Goal: Task Accomplishment & Management: Manage account settings

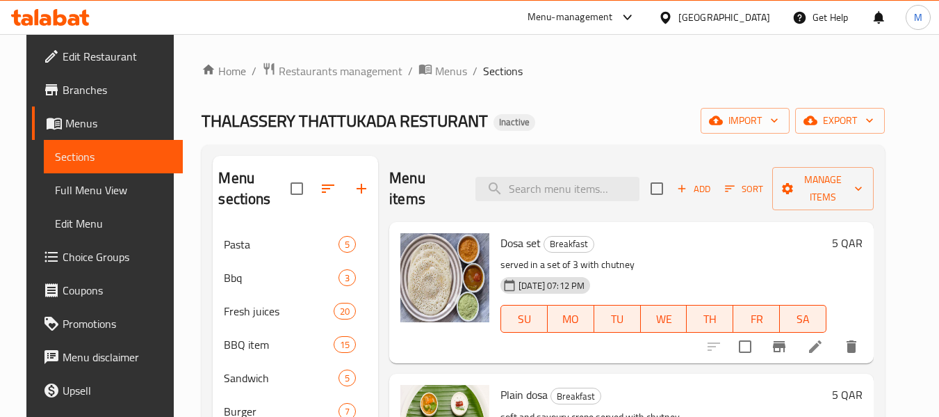
scroll to position [15, 0]
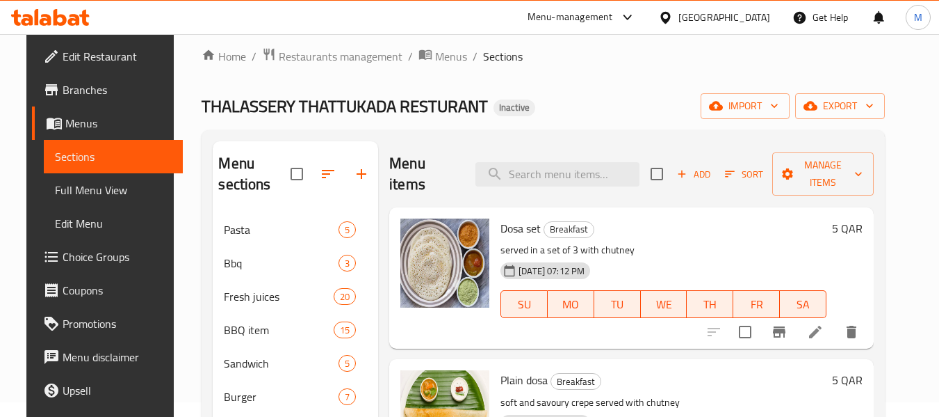
click at [751, 12] on div "Qatar" at bounding box center [725, 17] width 92 height 15
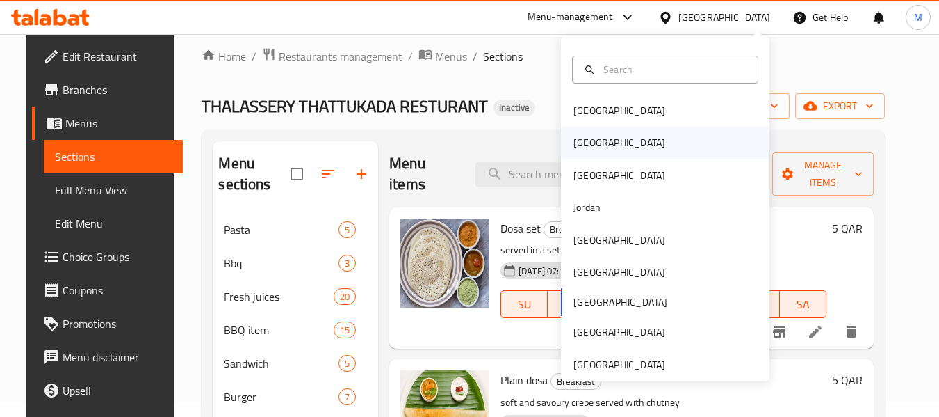
click at [594, 140] on div "[GEOGRAPHIC_DATA]" at bounding box center [620, 143] width 114 height 32
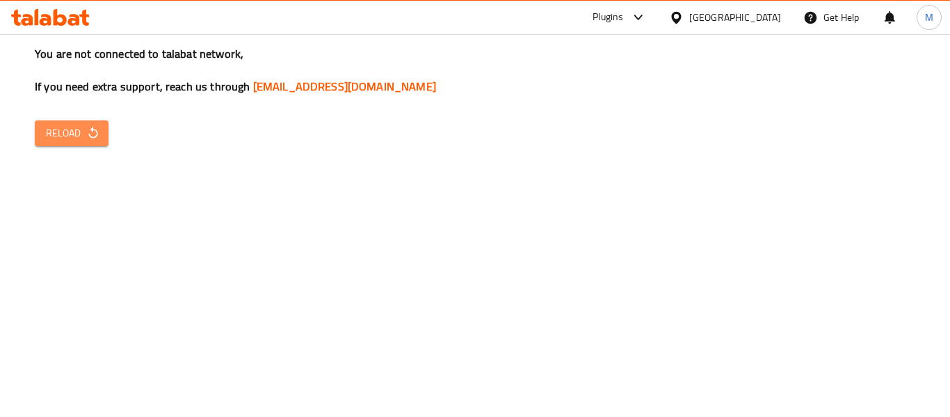
click at [94, 137] on icon "button" at bounding box center [92, 133] width 9 height 12
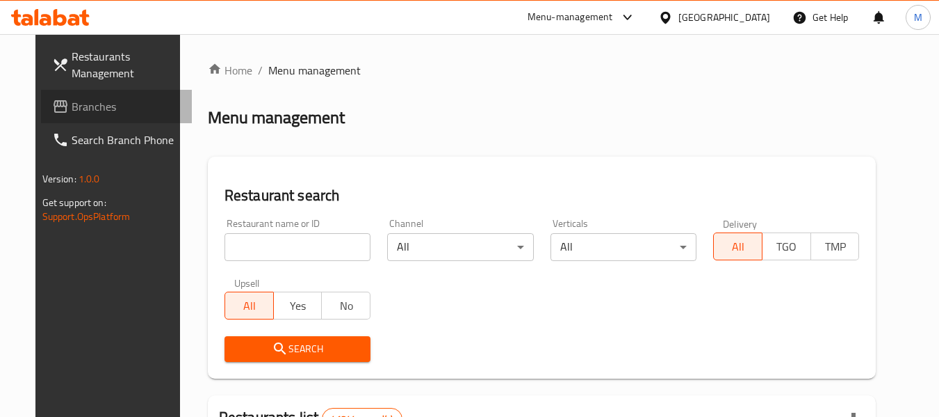
click at [87, 104] on span "Branches" at bounding box center [127, 106] width 110 height 17
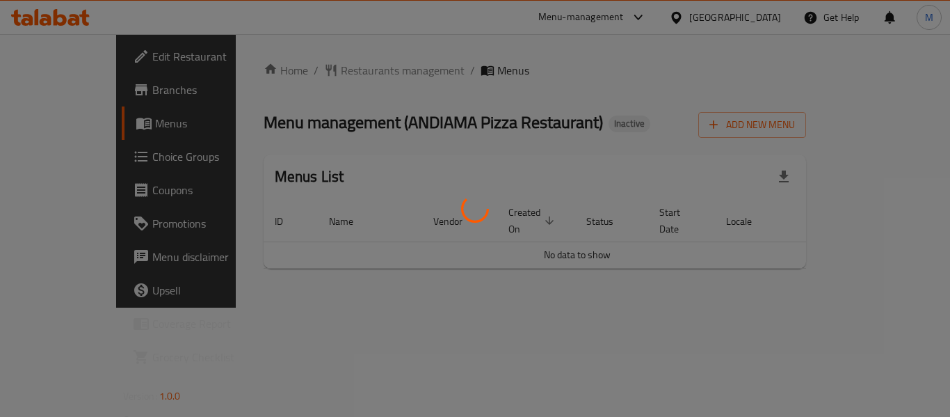
drag, startPoint x: 0, startPoint y: 0, endPoint x: 588, endPoint y: 313, distance: 666.4
click at [588, 313] on div at bounding box center [475, 208] width 950 height 417
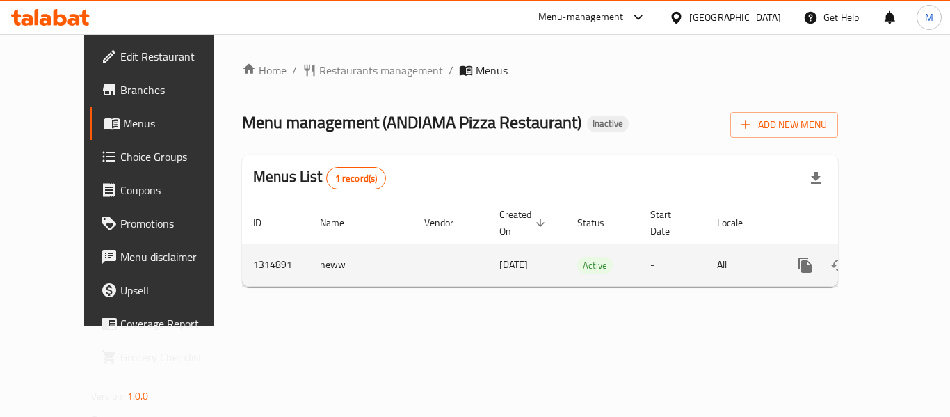
click at [899, 259] on icon "enhanced table" at bounding box center [905, 265] width 13 height 13
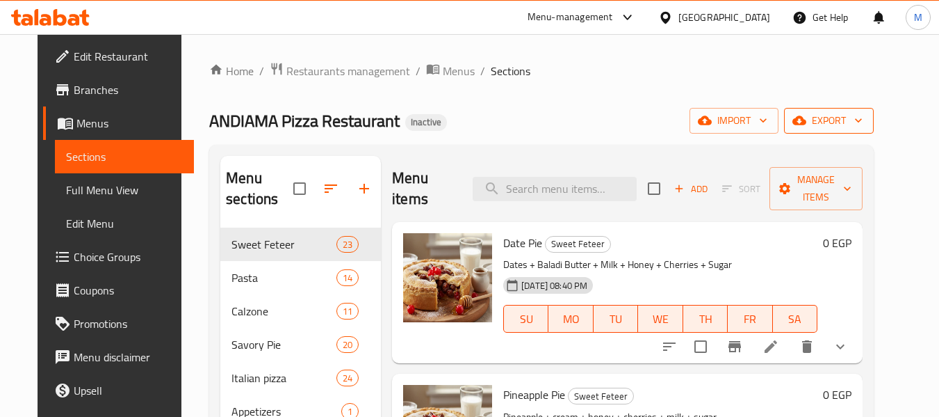
click at [853, 125] on span "export" at bounding box center [829, 120] width 67 height 17
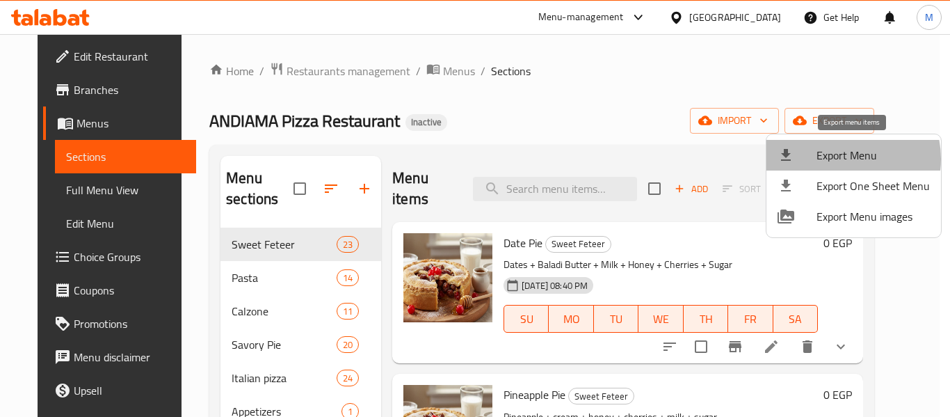
click at [839, 159] on span "Export Menu" at bounding box center [872, 155] width 113 height 17
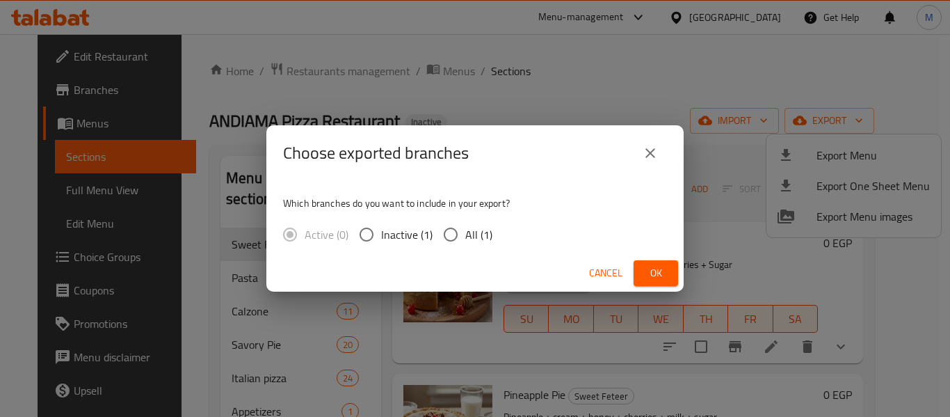
click at [458, 232] on input "All (1)" at bounding box center [450, 234] width 29 height 29
radio input "true"
click at [645, 262] on button "Ok" at bounding box center [656, 273] width 45 height 26
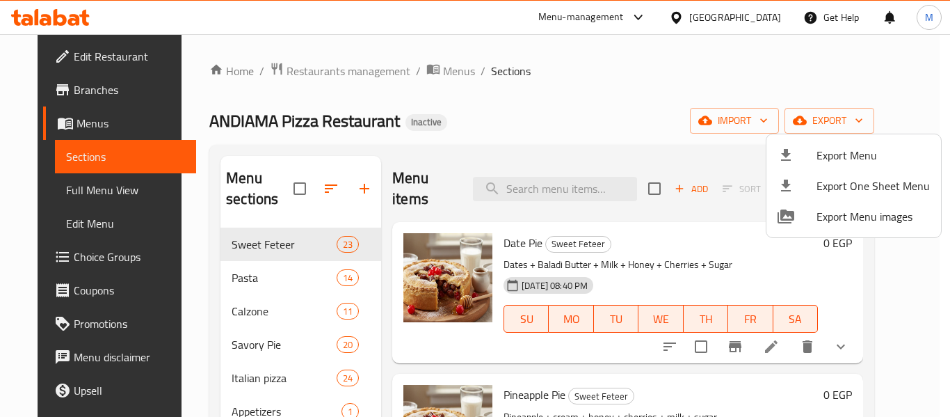
click at [75, 201] on div at bounding box center [475, 208] width 950 height 417
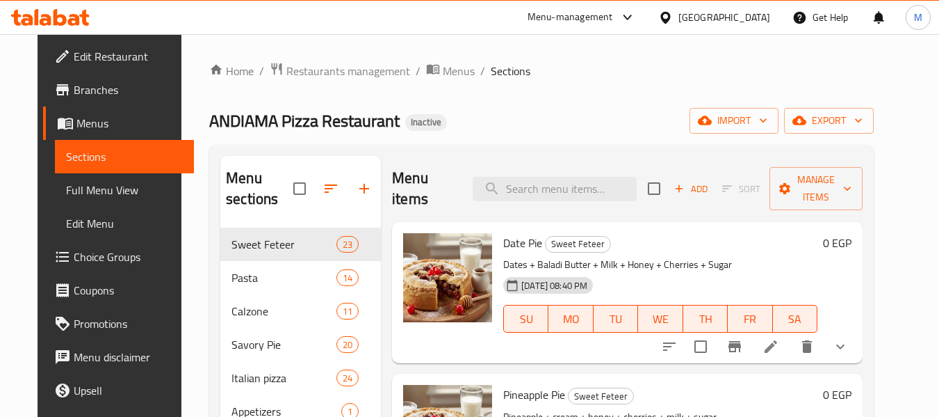
click at [70, 190] on span "Full Menu View" at bounding box center [125, 189] width 118 height 17
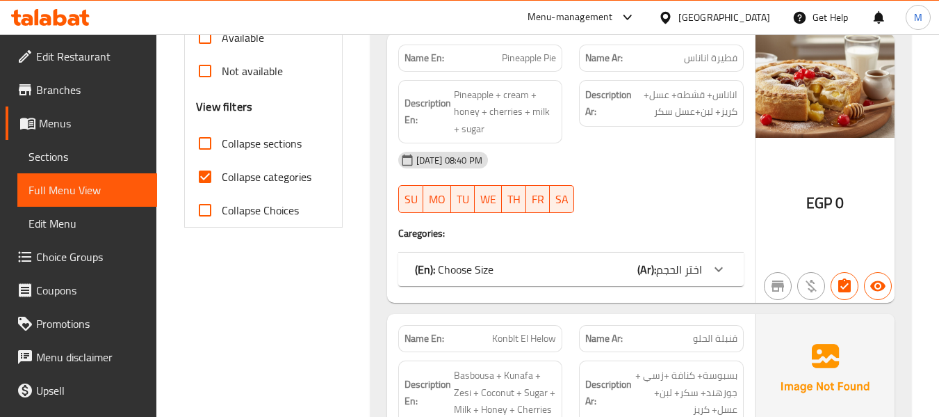
scroll to position [556, 0]
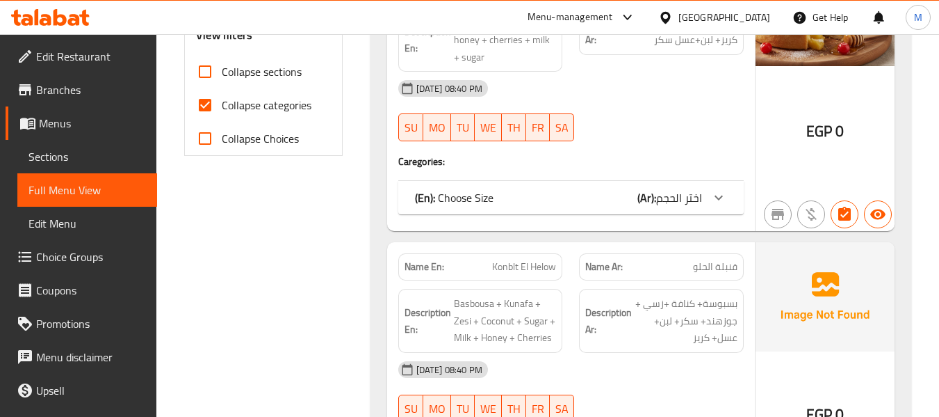
click at [237, 70] on span "Collapse sections" at bounding box center [262, 71] width 80 height 17
click at [222, 70] on input "Collapse sections" at bounding box center [204, 71] width 33 height 33
checkbox input "true"
click at [233, 104] on span "Collapse categories" at bounding box center [267, 105] width 90 height 17
click at [222, 104] on input "Collapse categories" at bounding box center [204, 104] width 33 height 33
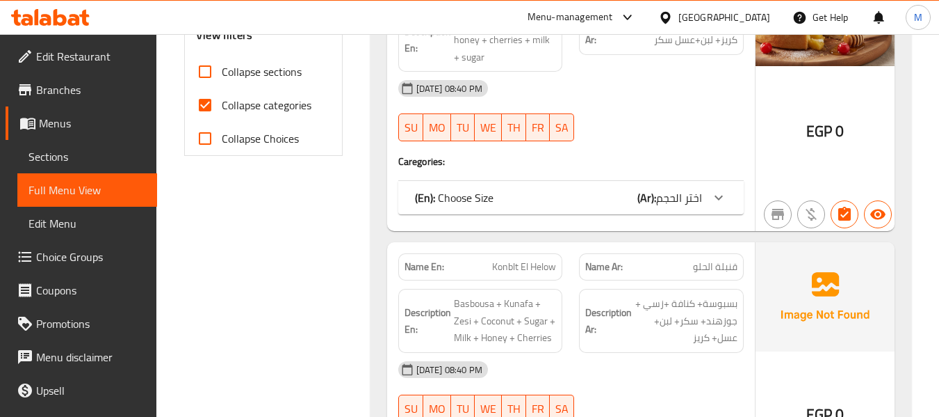
checkbox input "false"
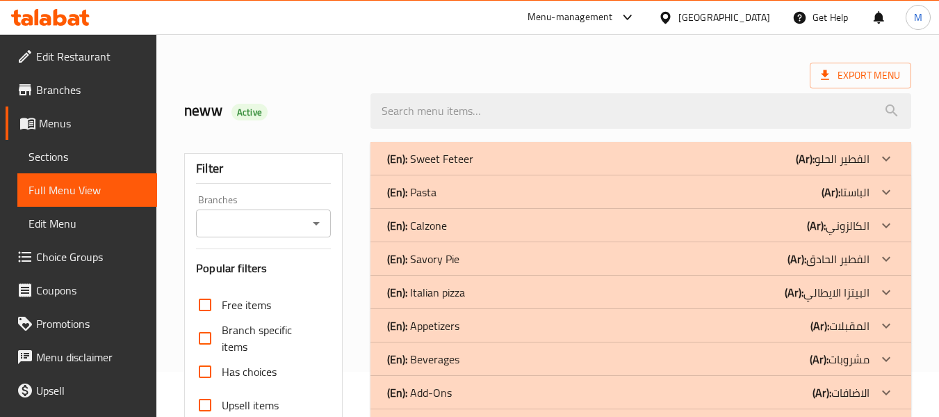
scroll to position [138, 0]
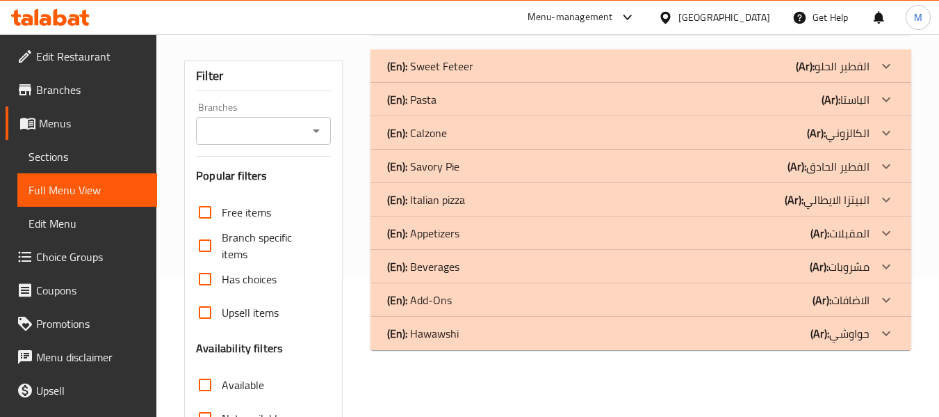
click at [422, 225] on p "(En): Appetizers" at bounding box center [423, 233] width 72 height 17
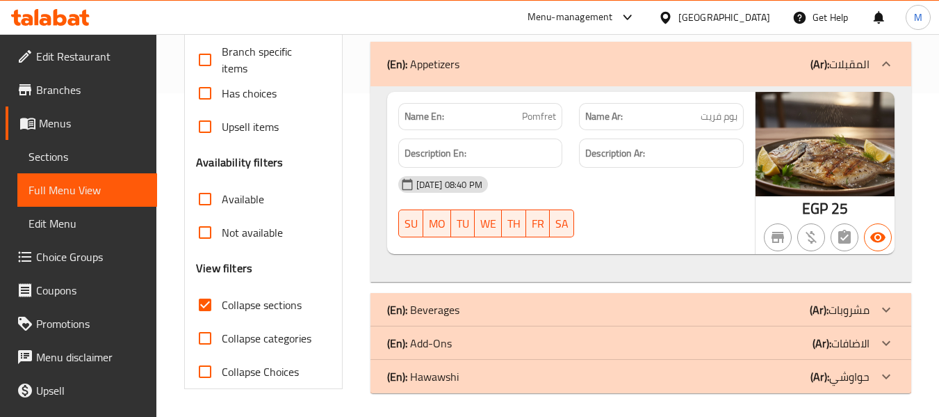
scroll to position [328, 0]
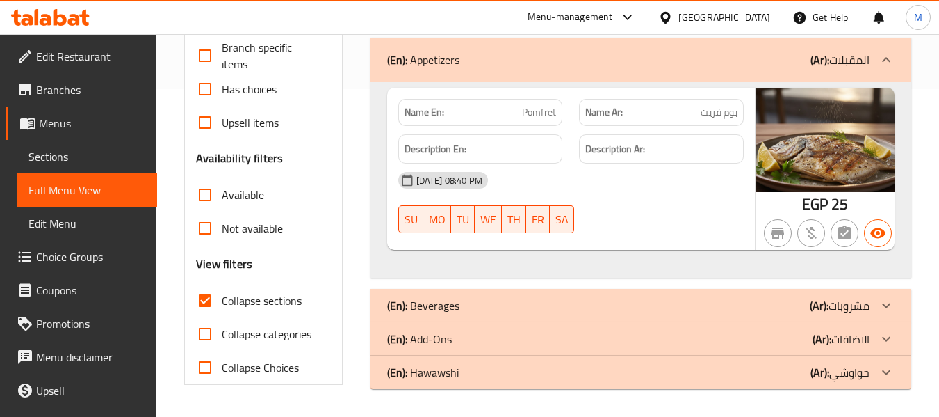
click at [419, 301] on p "(En): Beverages" at bounding box center [423, 305] width 72 height 17
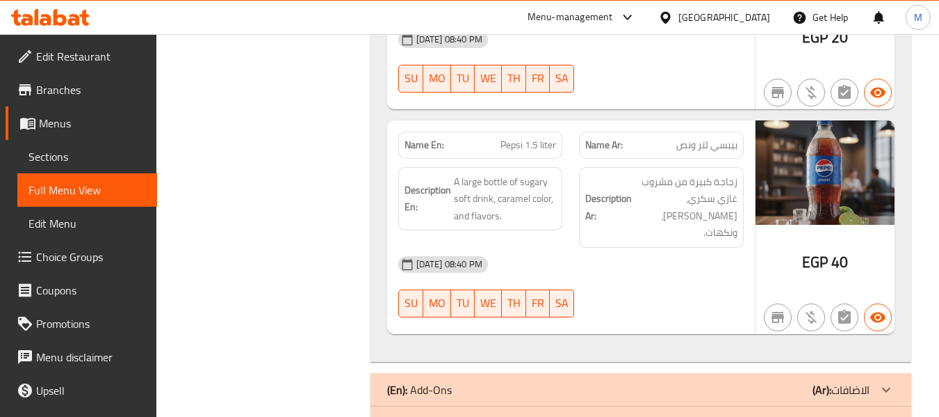
scroll to position [1258, 0]
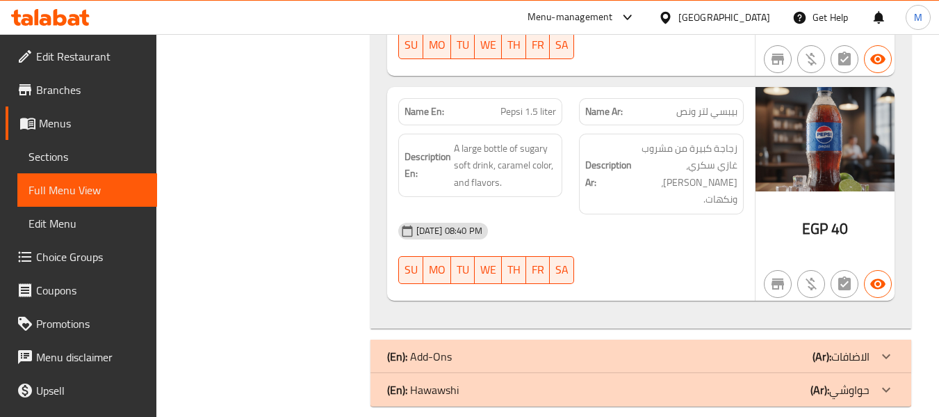
click at [535, 348] on div "(En): Add-Ons (Ar): الاضافات" at bounding box center [628, 356] width 483 height 17
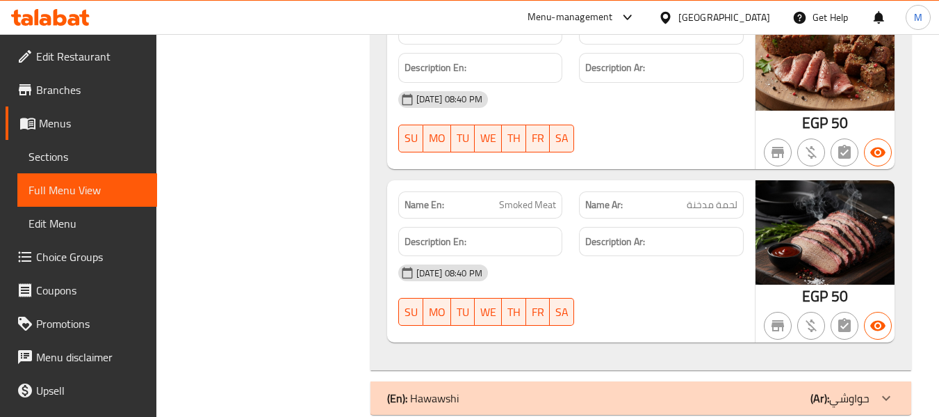
scroll to position [1823, 0]
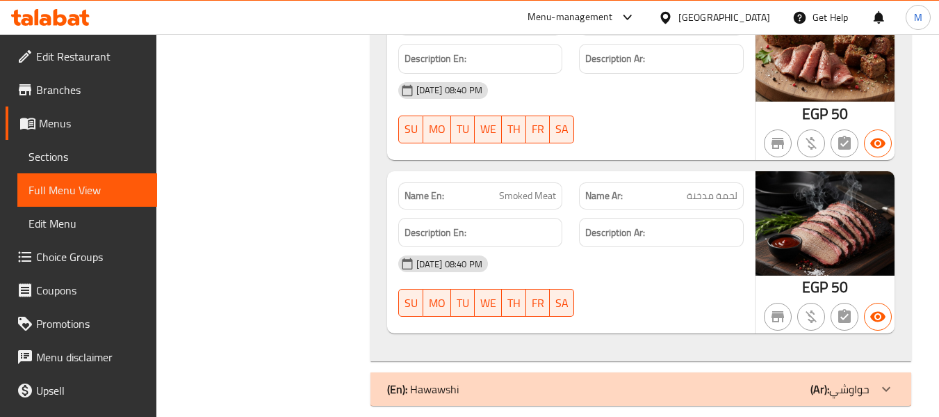
drag, startPoint x: 527, startPoint y: 366, endPoint x: 563, endPoint y: 412, distance: 57.5
click at [527, 380] on div "(En): [PERSON_NAME] (Ar): حواوشي" at bounding box center [628, 388] width 483 height 17
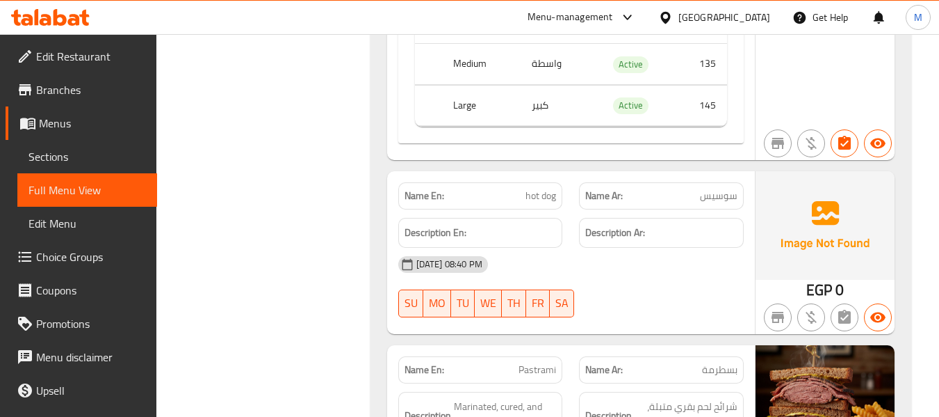
scroll to position [2936, 0]
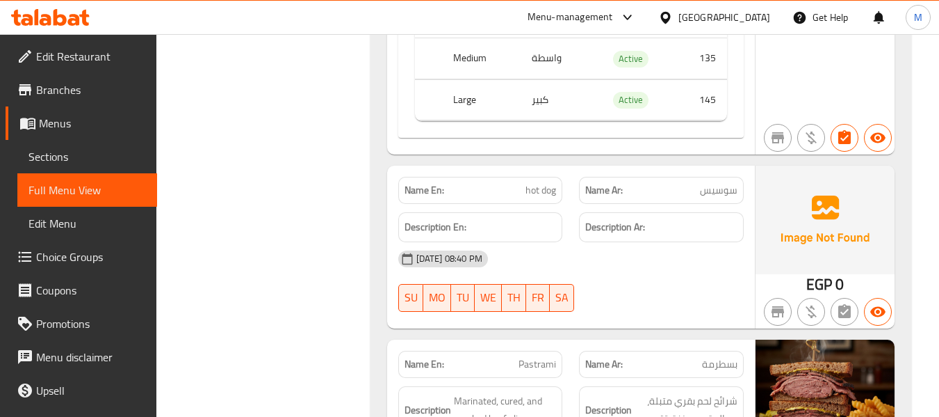
click at [549, 183] on span "hot dog" at bounding box center [541, 190] width 31 height 15
copy span "hot dog"
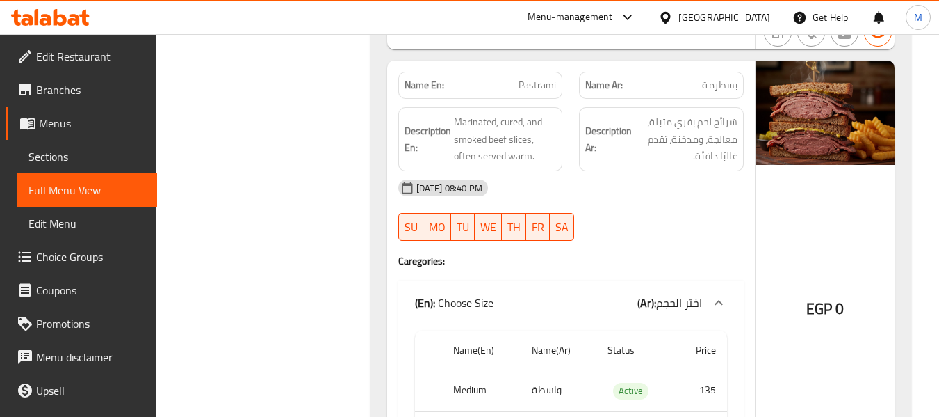
scroll to position [3214, 0]
click at [535, 79] on span "Pastrami" at bounding box center [538, 86] width 38 height 15
copy span "Pastrami"
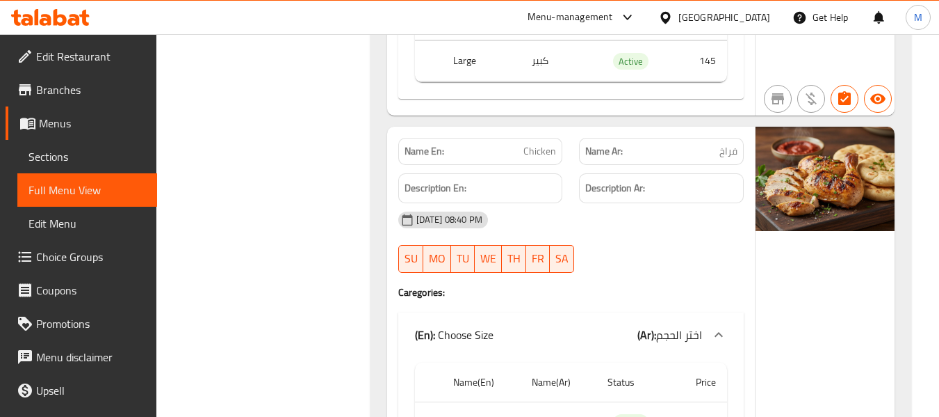
scroll to position [3585, 0]
click at [546, 145] on span "Chicken" at bounding box center [540, 152] width 33 height 15
copy span "Chicken"
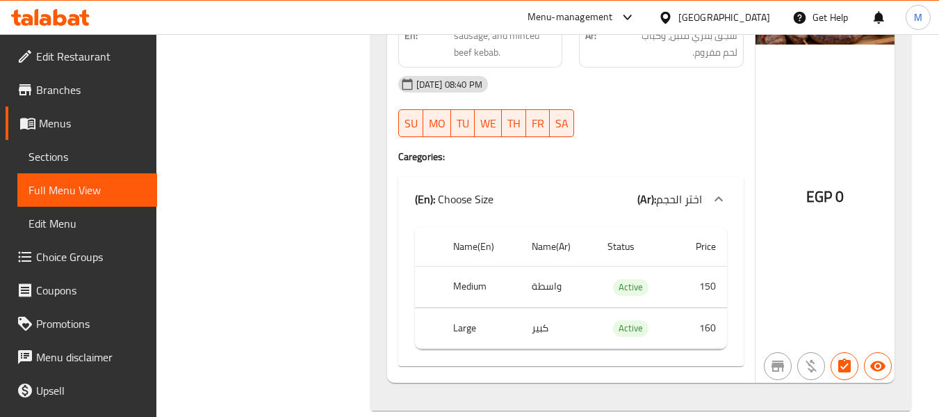
scroll to position [4380, 0]
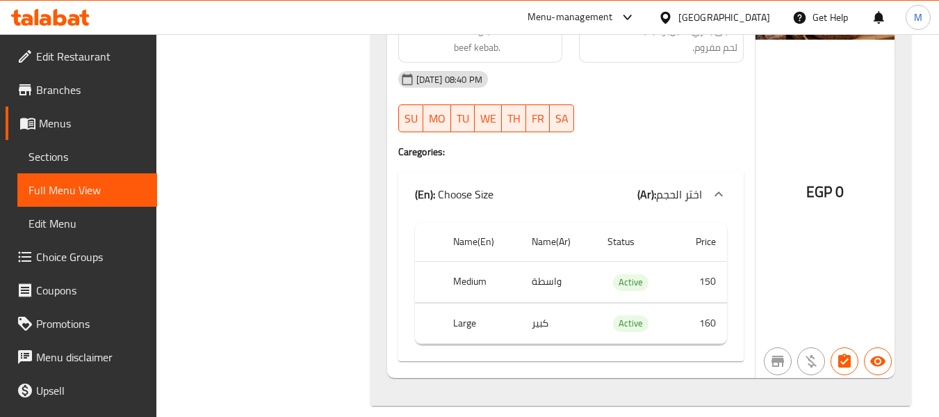
click at [549, 266] on td "واسطة" at bounding box center [559, 281] width 76 height 41
copy td "واسطة"
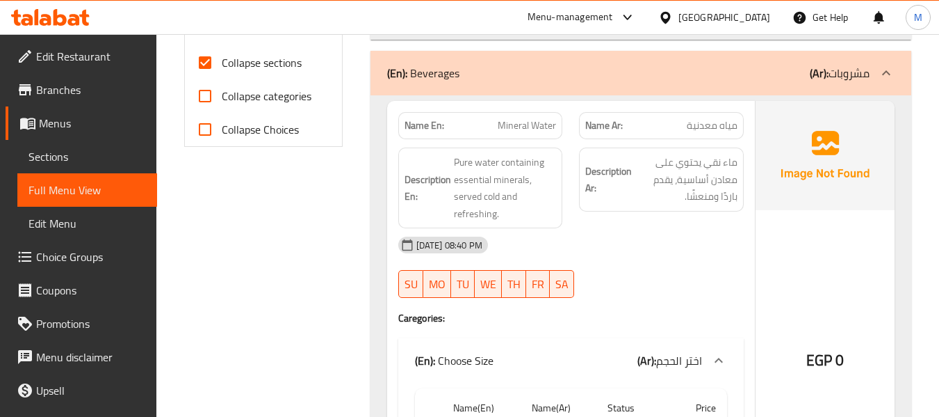
scroll to position [649, 0]
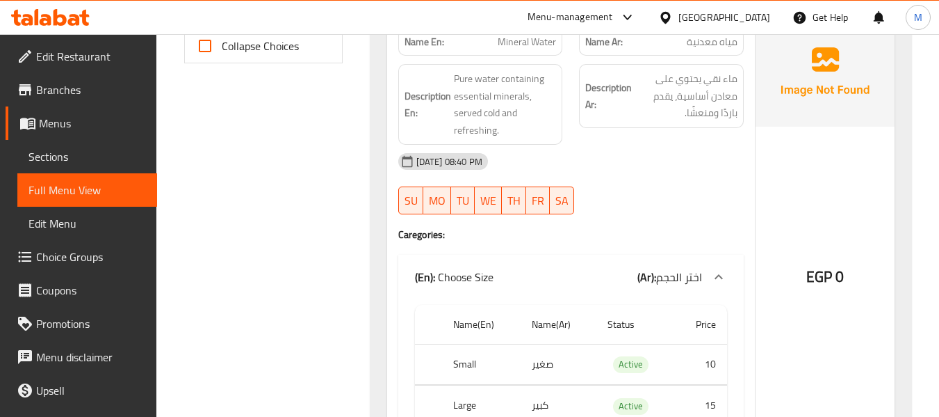
click at [604, 211] on div at bounding box center [661, 214] width 181 height 17
click at [606, 169] on div "28-09-2025 08:40 PM" at bounding box center [571, 161] width 362 height 33
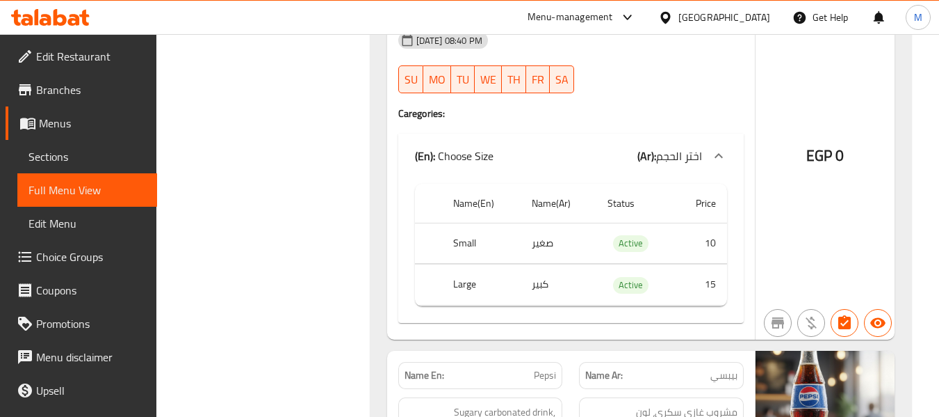
scroll to position [927, 0]
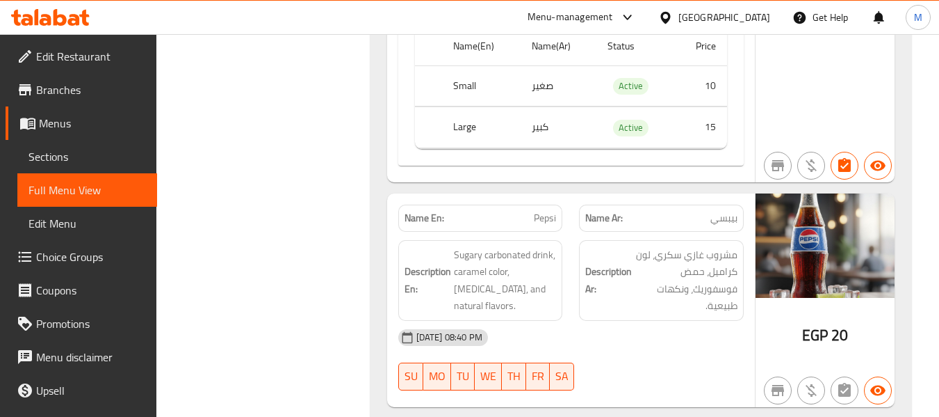
click at [544, 325] on div "28-09-2025 08:40 PM" at bounding box center [571, 337] width 362 height 33
click at [636, 361] on div "28-09-2025 08:40 PM SU MO TU WE TH FR SA" at bounding box center [571, 360] width 362 height 78
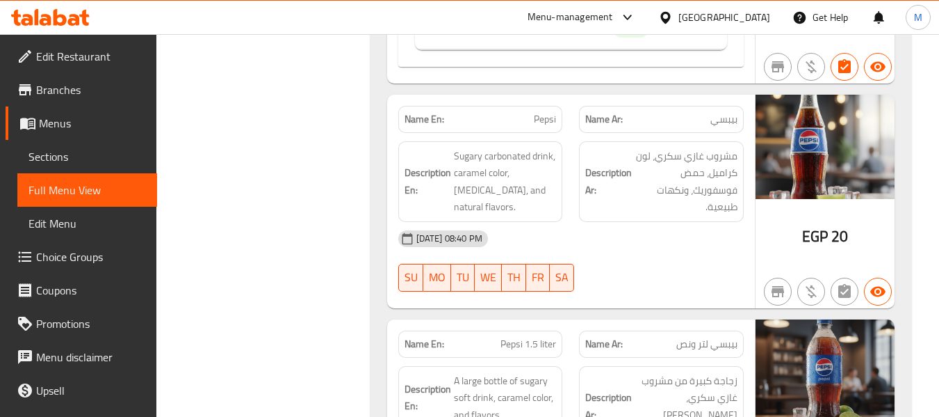
scroll to position [1205, 0]
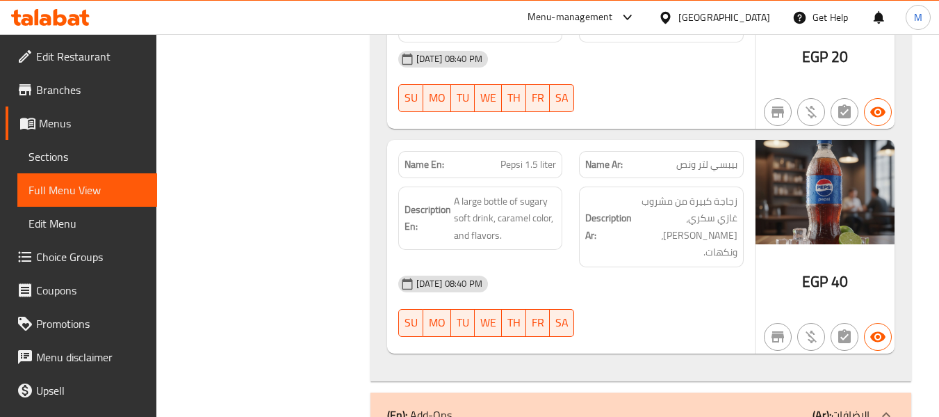
click at [609, 283] on div "28-09-2025 08:40 PM" at bounding box center [571, 283] width 362 height 33
click at [640, 307] on div "28-09-2025 08:40 PM SU MO TU WE TH FR SA" at bounding box center [571, 306] width 362 height 78
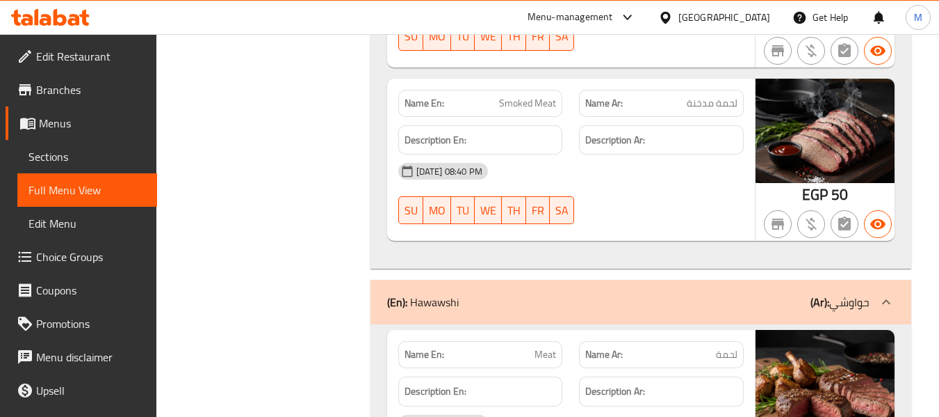
scroll to position [1947, 0]
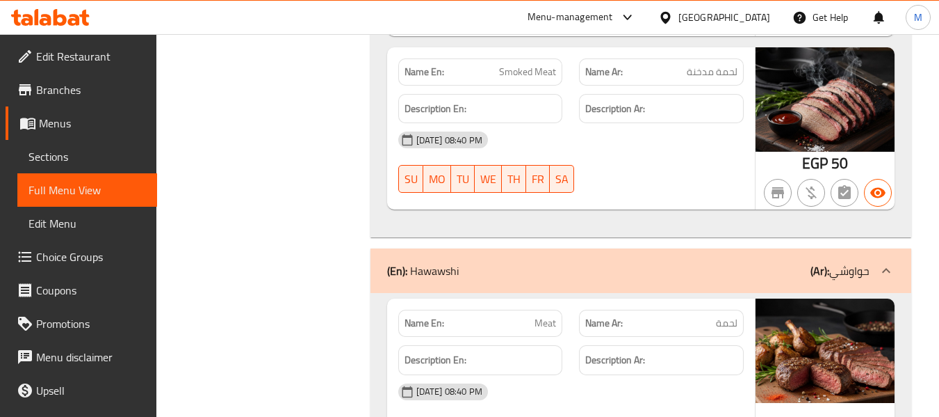
click at [632, 184] on div at bounding box center [661, 192] width 181 height 17
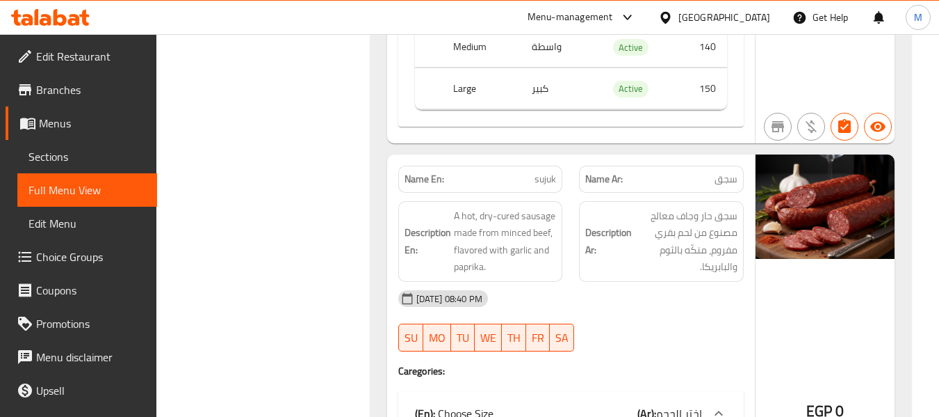
scroll to position [2503, 0]
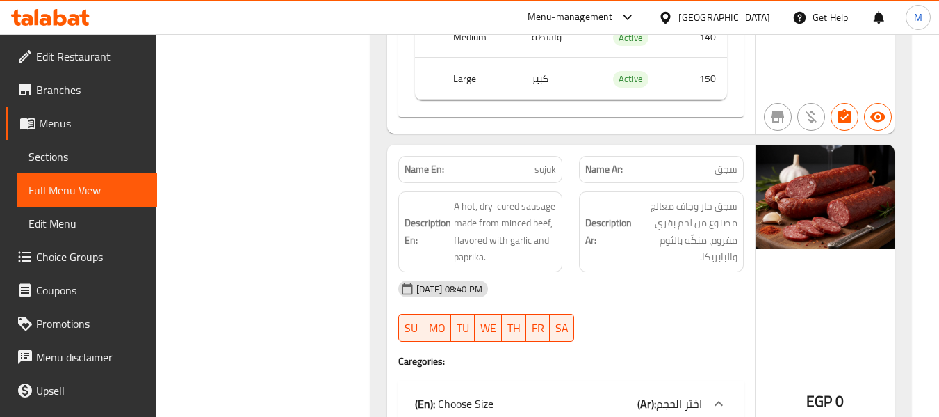
click at [548, 162] on span "sujuk" at bounding box center [546, 169] width 22 height 15
copy span "sujuk"
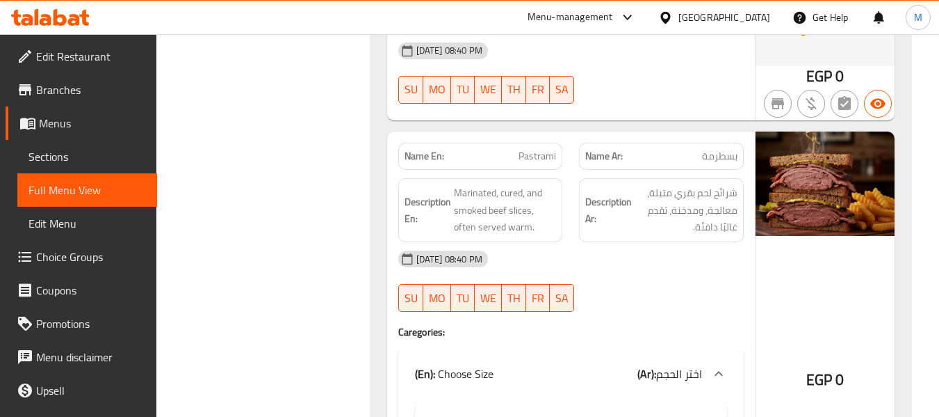
scroll to position [3152, 0]
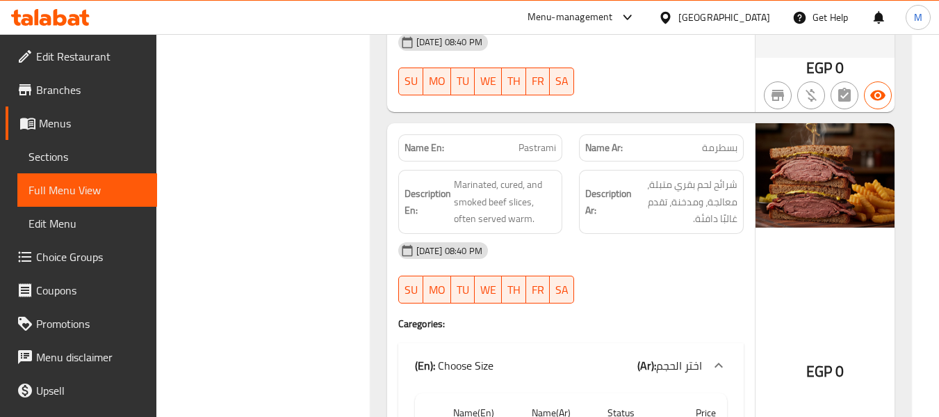
click at [535, 140] on span "Pastrami" at bounding box center [538, 147] width 38 height 15
copy span "Pastrami"
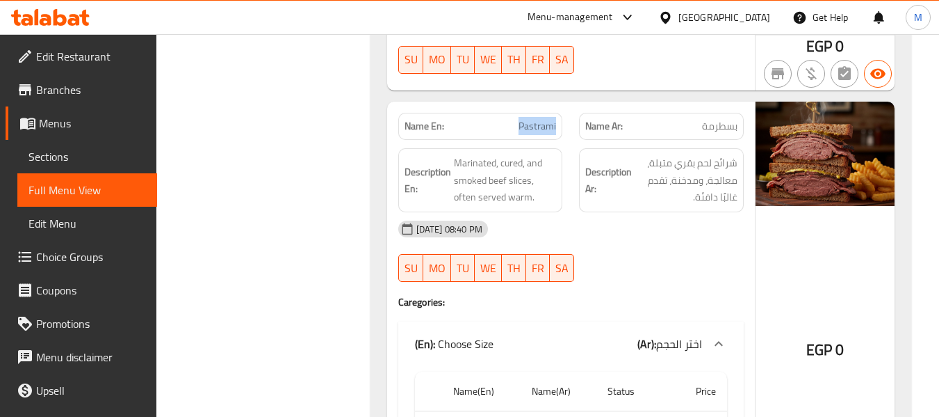
scroll to position [3245, 0]
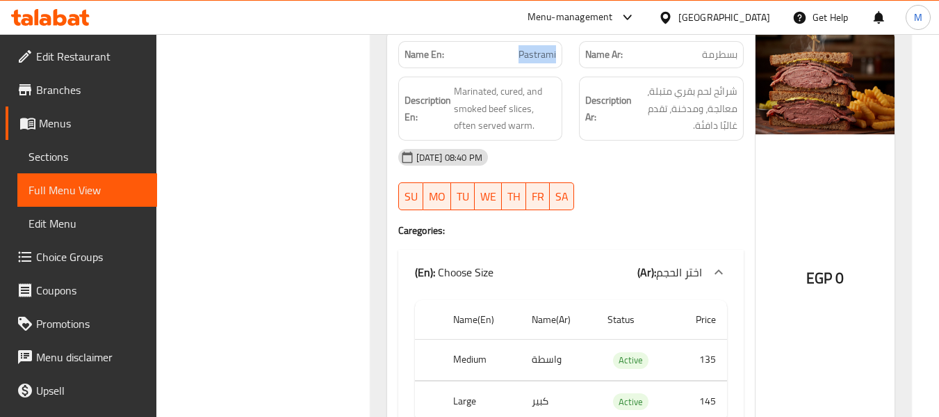
click at [58, 128] on span "Menus" at bounding box center [92, 123] width 107 height 17
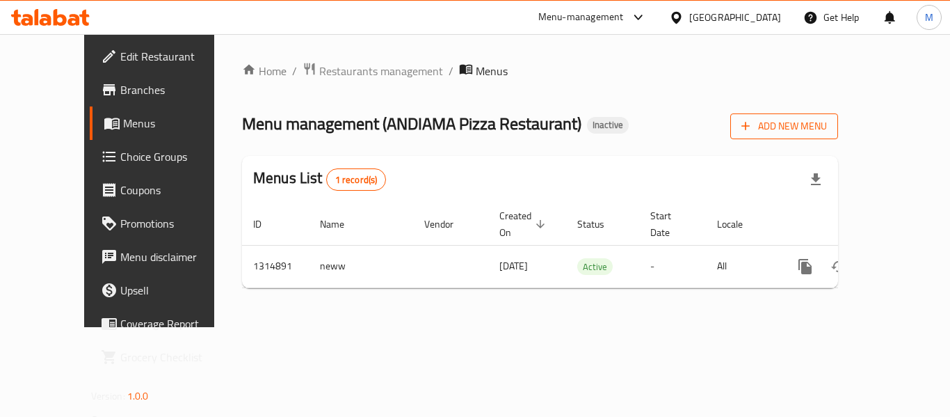
click at [827, 121] on span "Add New Menu" at bounding box center [784, 126] width 86 height 17
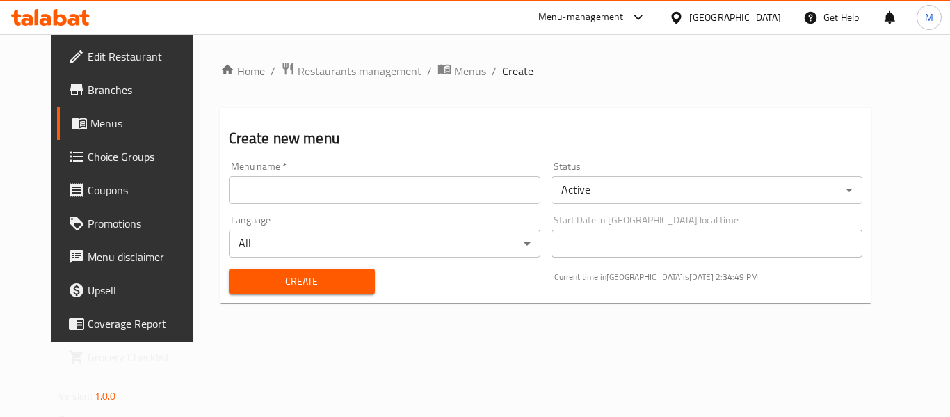
click at [229, 186] on input "text" at bounding box center [385, 190] width 312 height 28
paste input "342382402"
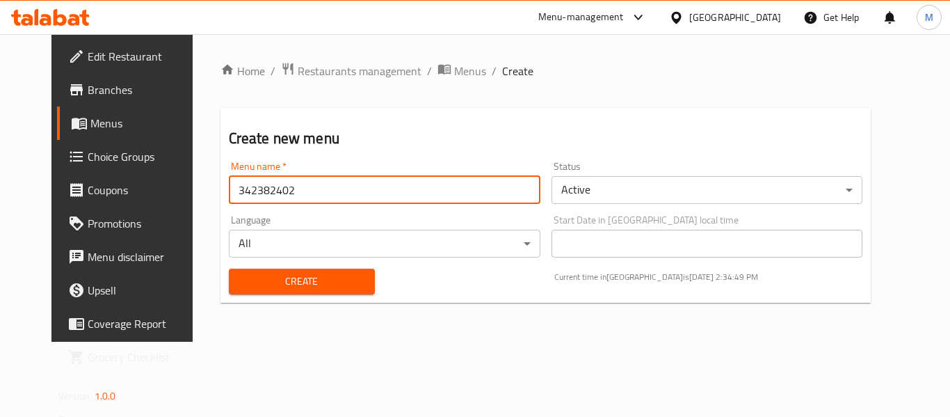
type input "342382402"
click at [229, 270] on button "Create" at bounding box center [302, 281] width 146 height 26
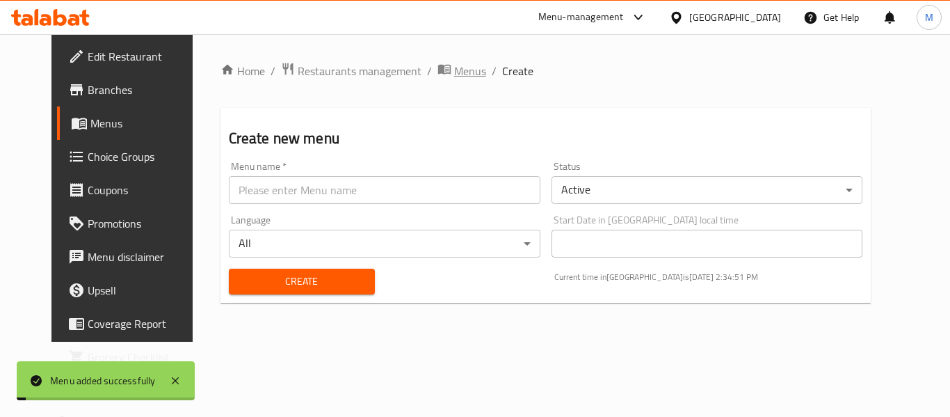
click at [454, 71] on span "Menus" at bounding box center [470, 71] width 32 height 17
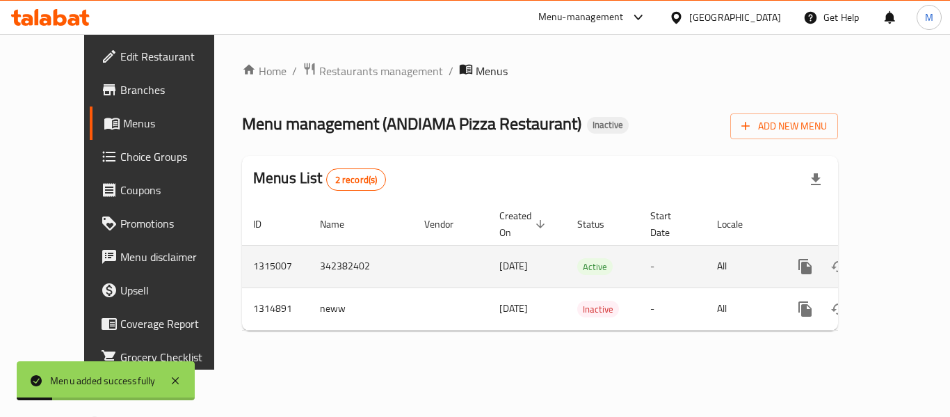
click at [903, 252] on link "enhanced table" at bounding box center [905, 266] width 33 height 33
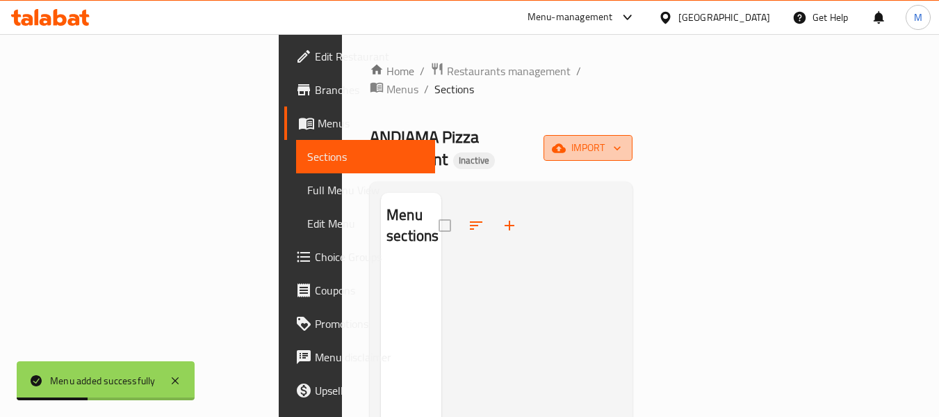
click at [621, 146] on icon "button" at bounding box center [617, 148] width 7 height 4
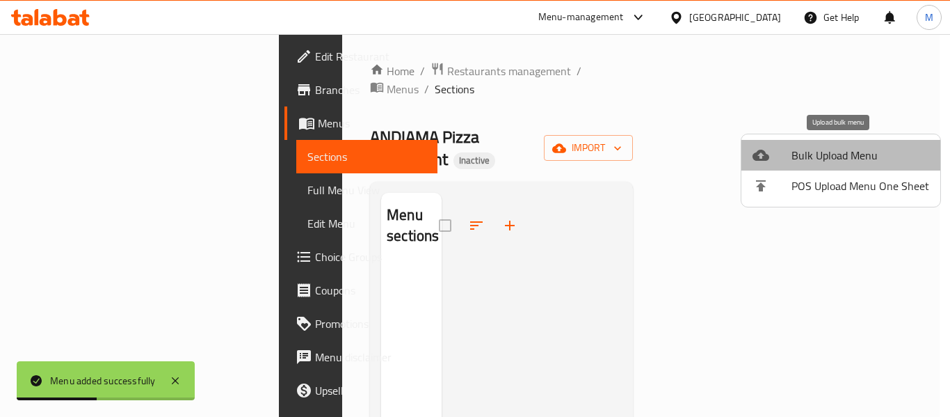
click at [861, 153] on span "Bulk Upload Menu" at bounding box center [860, 155] width 138 height 17
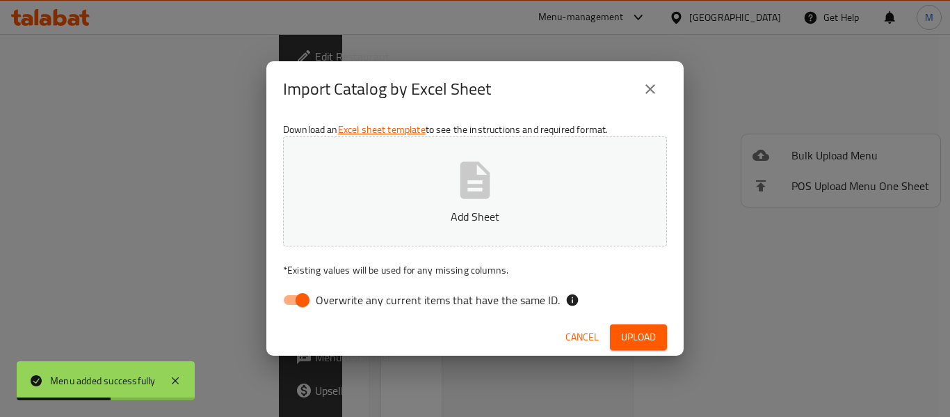
click at [361, 298] on span "Overwrite any current items that have the same ID." at bounding box center [438, 299] width 244 height 17
click at [342, 298] on input "Overwrite any current items that have the same ID." at bounding box center [302, 300] width 79 height 26
checkbox input "false"
click at [391, 219] on p "Add Sheet" at bounding box center [475, 216] width 341 height 17
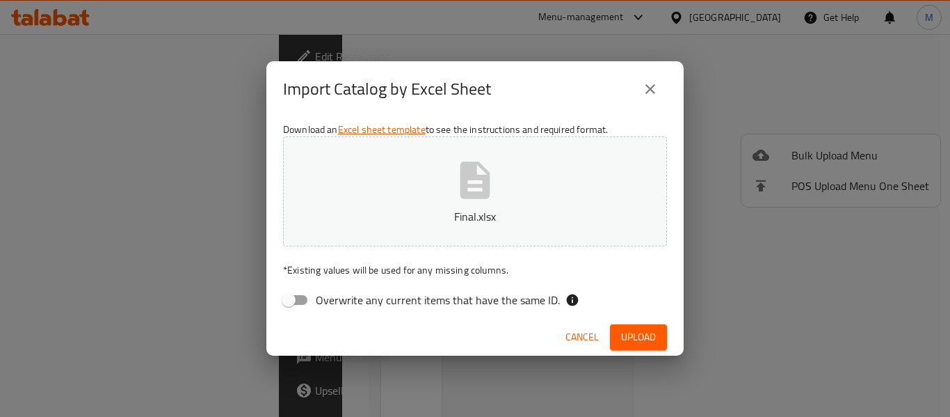
click at [640, 335] on span "Upload" at bounding box center [638, 336] width 35 height 17
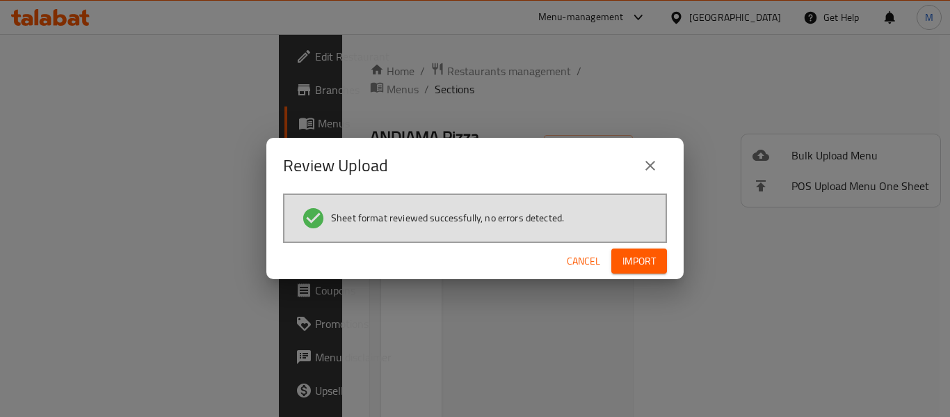
click at [641, 259] on span "Import" at bounding box center [638, 260] width 33 height 17
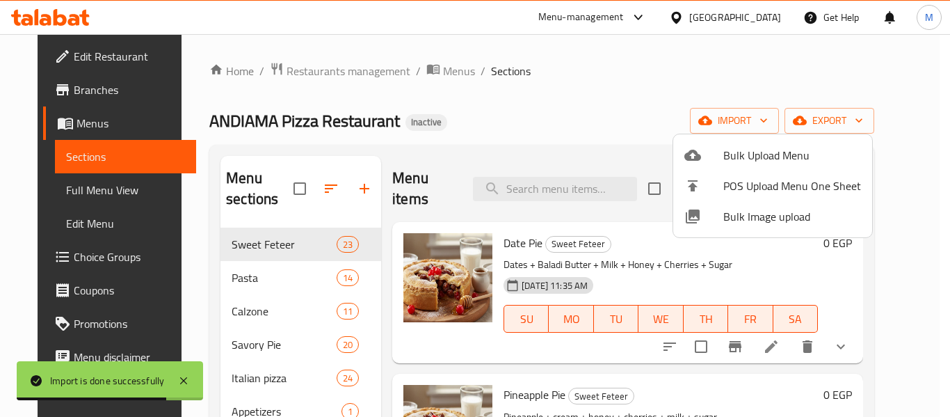
click at [510, 99] on div at bounding box center [475, 208] width 950 height 417
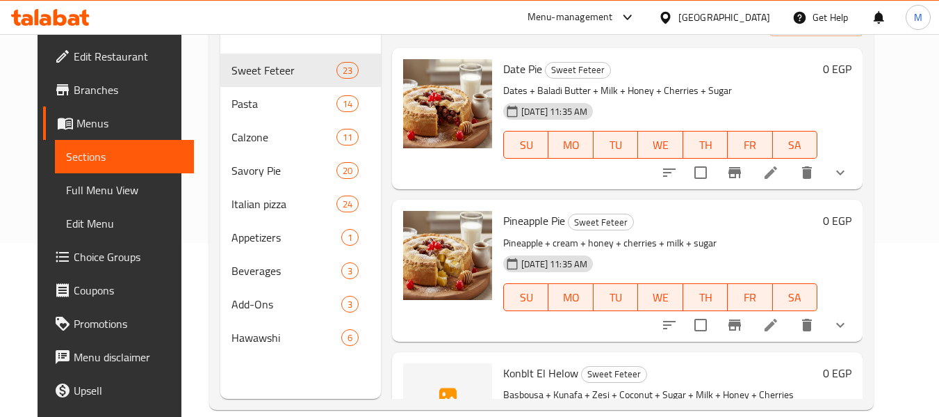
scroll to position [186, 0]
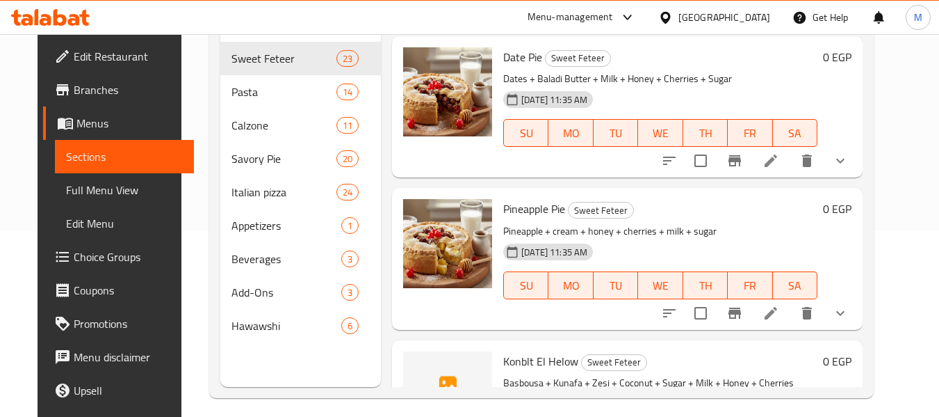
drag, startPoint x: 58, startPoint y: 186, endPoint x: 147, endPoint y: 208, distance: 91.6
click at [66, 186] on span "Full Menu View" at bounding box center [125, 189] width 118 height 17
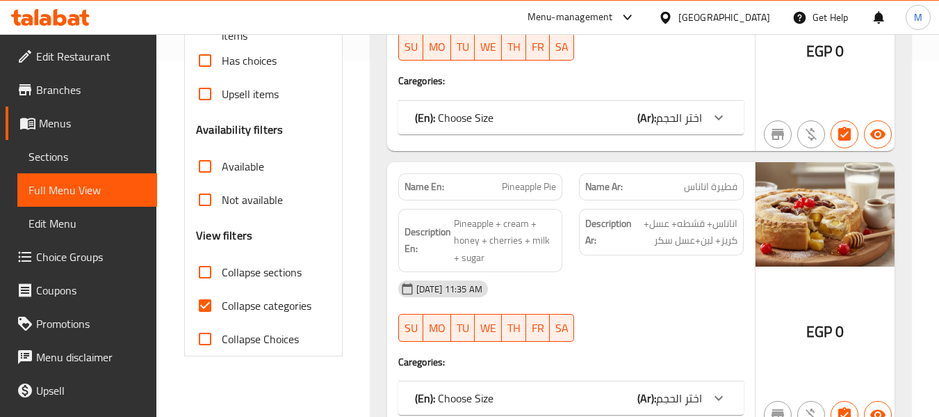
scroll to position [371, 0]
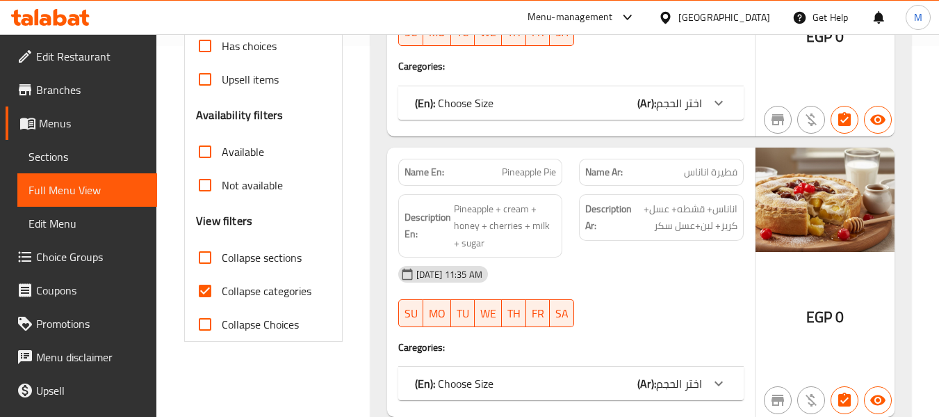
click at [210, 258] on input "Collapse sections" at bounding box center [204, 257] width 33 height 33
checkbox input "true"
click at [201, 293] on input "Collapse categories" at bounding box center [204, 290] width 33 height 33
checkbox input "false"
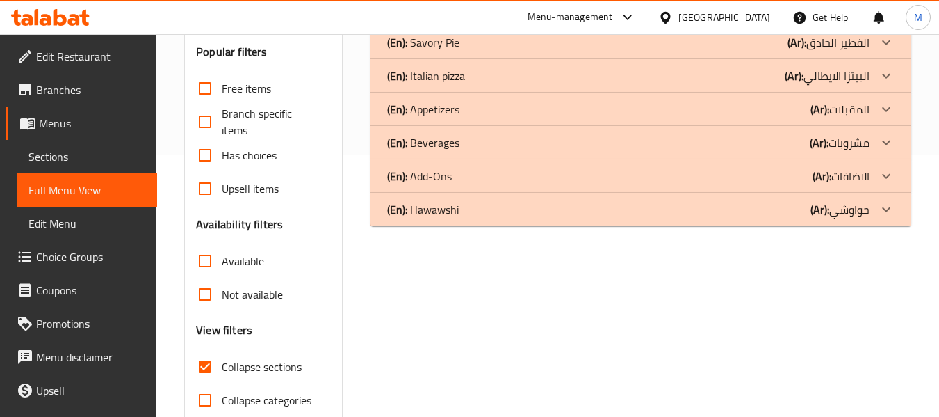
scroll to position [231, 0]
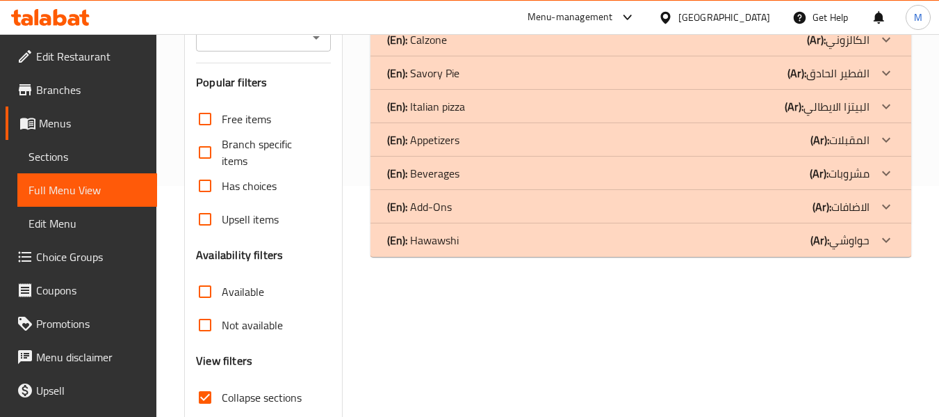
click at [428, 250] on div "(En): [PERSON_NAME] (Ar): حواوشي" at bounding box center [641, 239] width 541 height 33
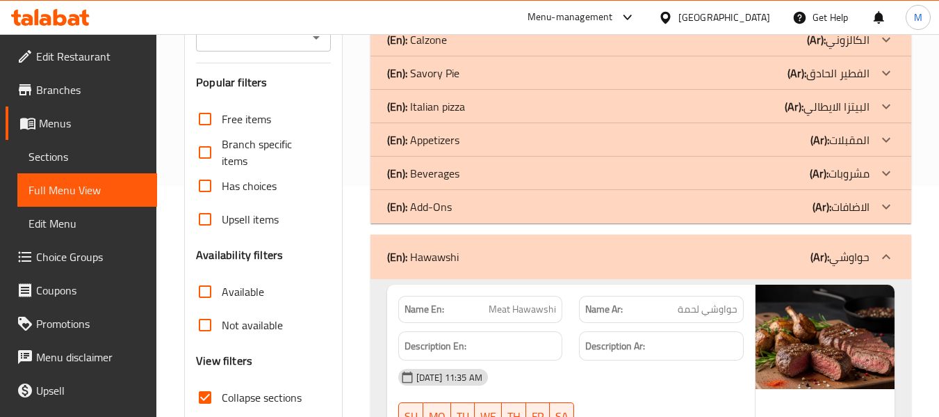
click at [448, 213] on p "(En): Add-Ons" at bounding box center [419, 206] width 65 height 17
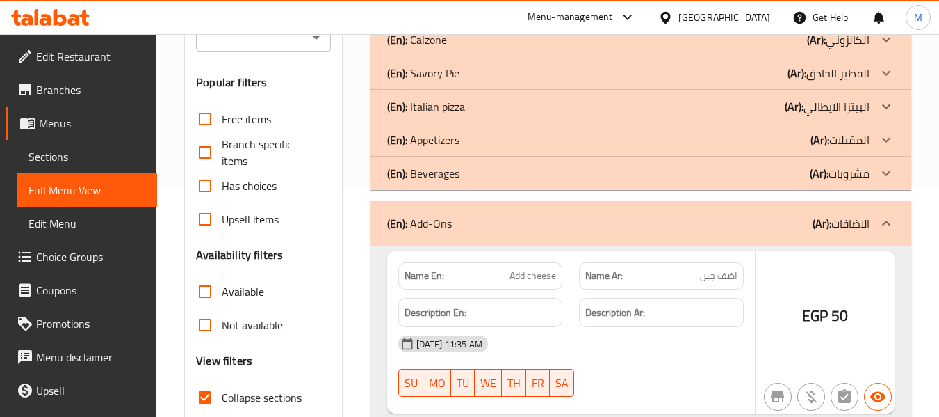
click at [458, 181] on p "(En): Beverages" at bounding box center [423, 173] width 72 height 17
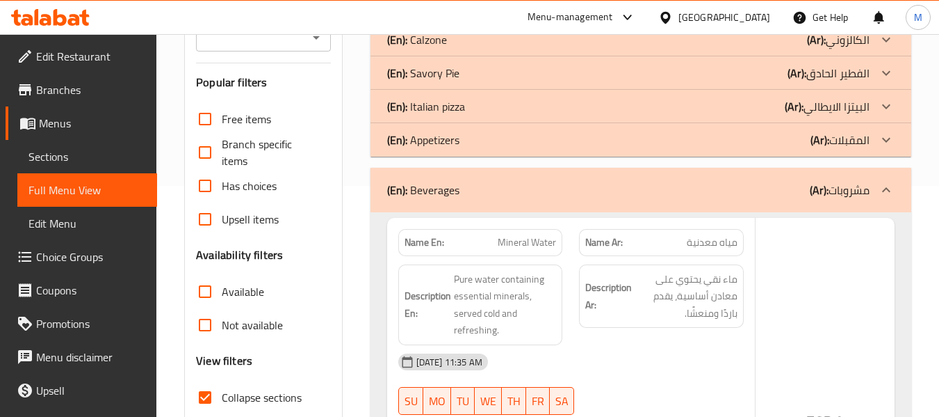
click at [465, 152] on div "(En): Appetizers (Ar): المقبلات" at bounding box center [641, 139] width 541 height 33
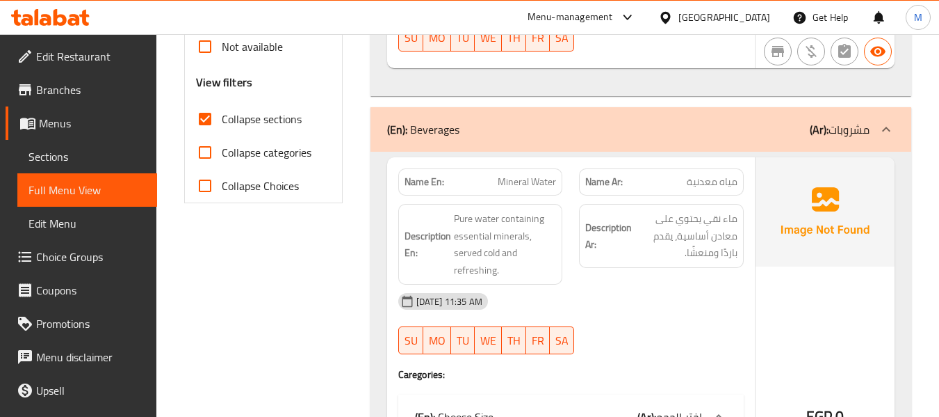
scroll to position [880, 0]
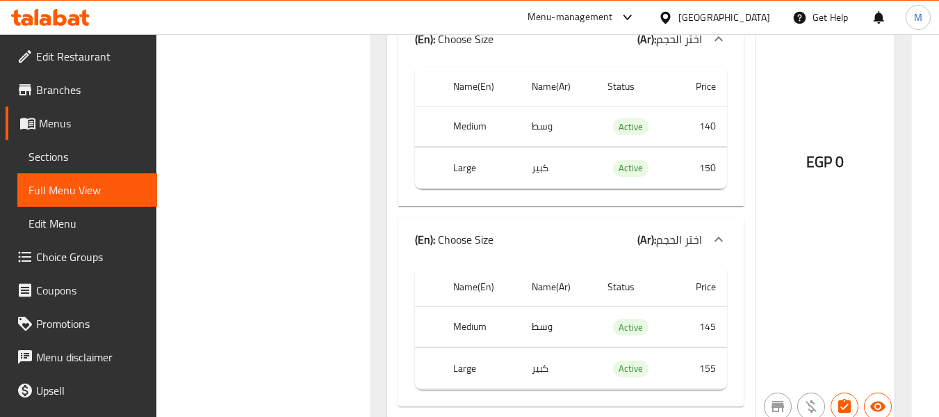
scroll to position [3476, 0]
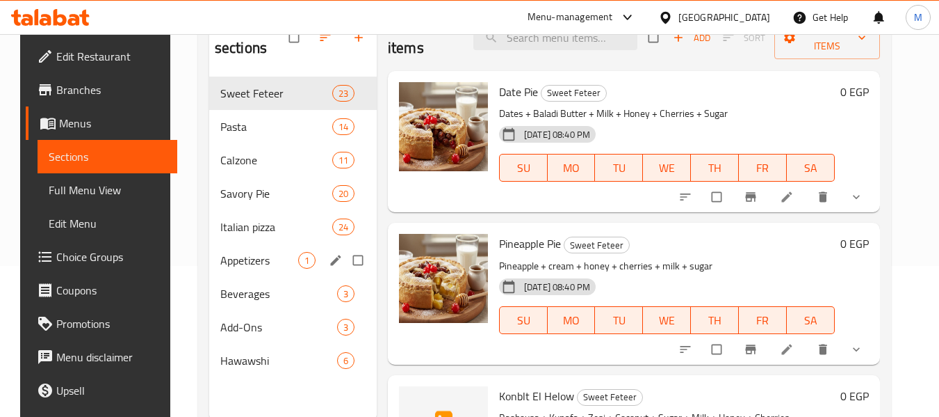
scroll to position [195, 0]
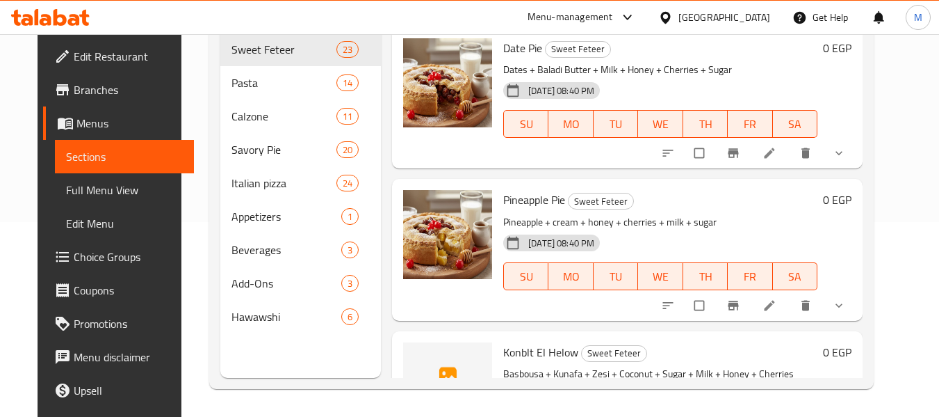
click at [74, 81] on span "Branches" at bounding box center [129, 89] width 110 height 17
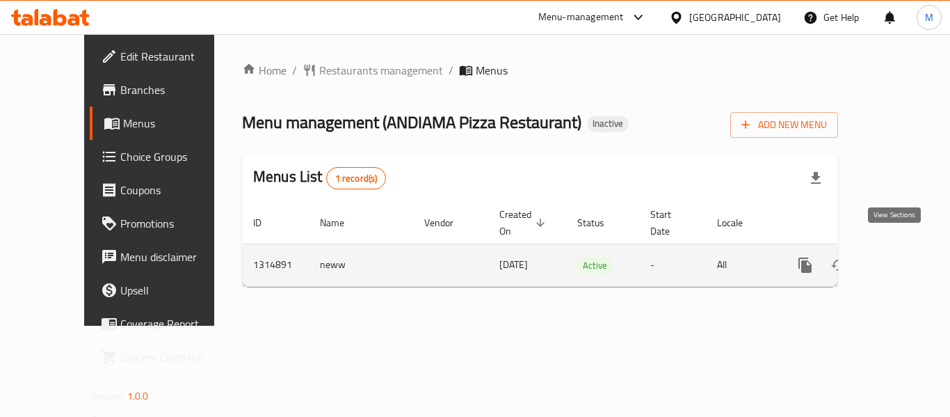
click at [892, 260] on link "enhanced table" at bounding box center [905, 264] width 33 height 33
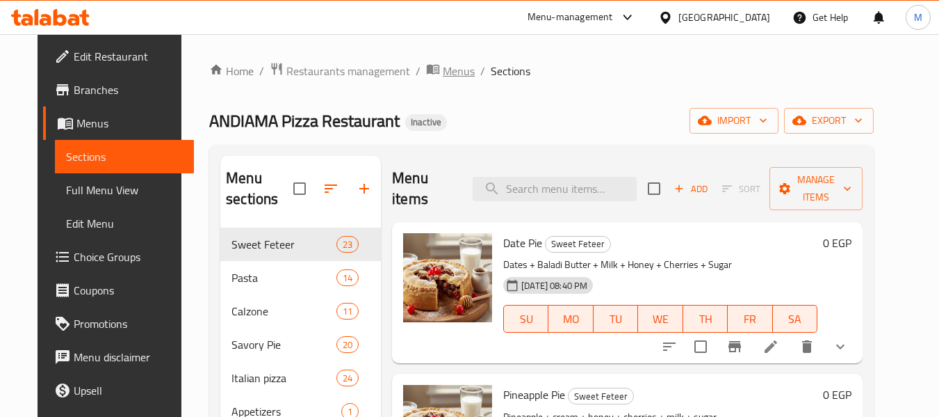
click at [443, 70] on span "Menus" at bounding box center [459, 71] width 32 height 17
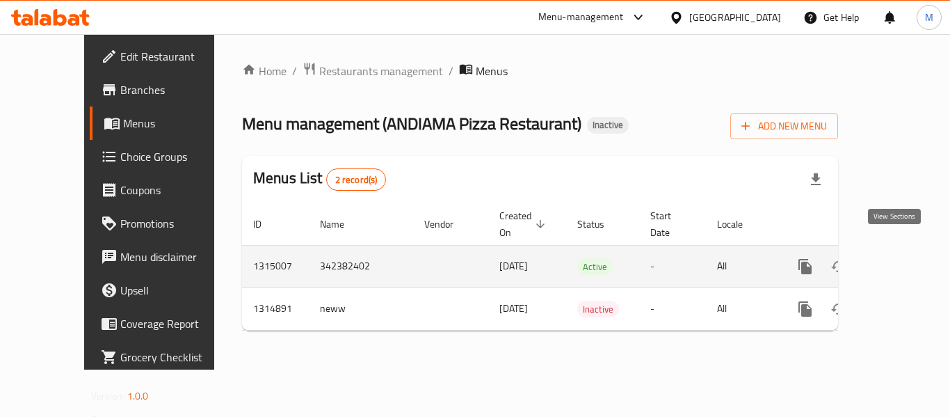
click at [897, 258] on icon "enhanced table" at bounding box center [905, 266] width 17 height 17
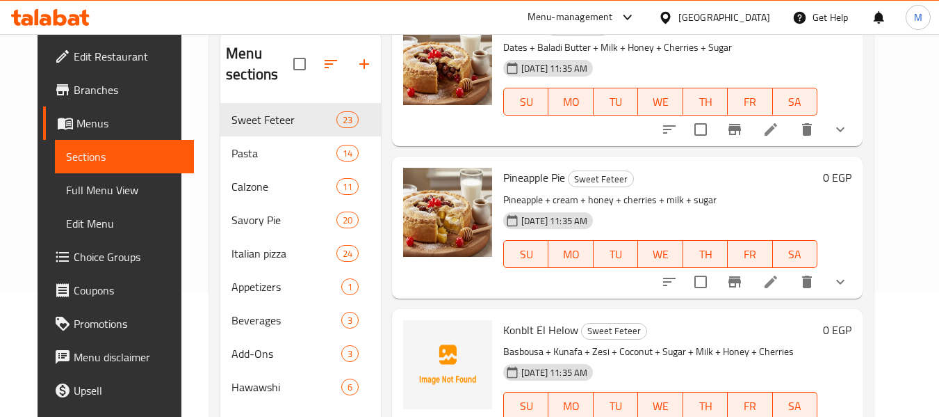
scroll to position [195, 0]
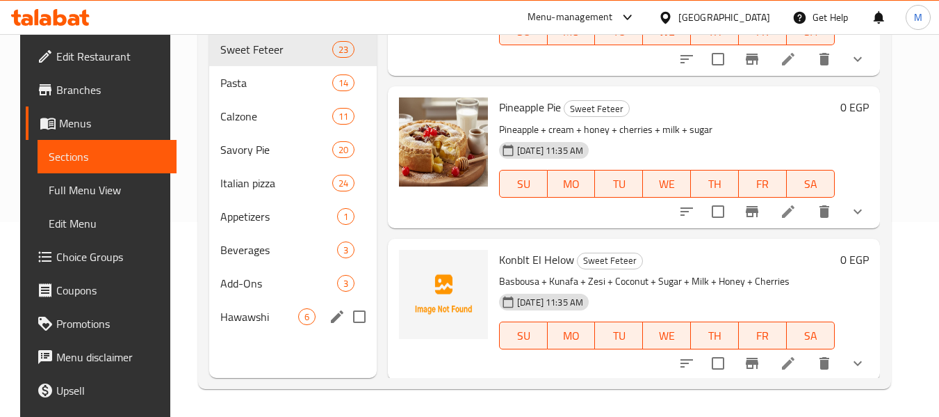
click at [233, 325] on div "Hawawshi 6" at bounding box center [293, 316] width 168 height 33
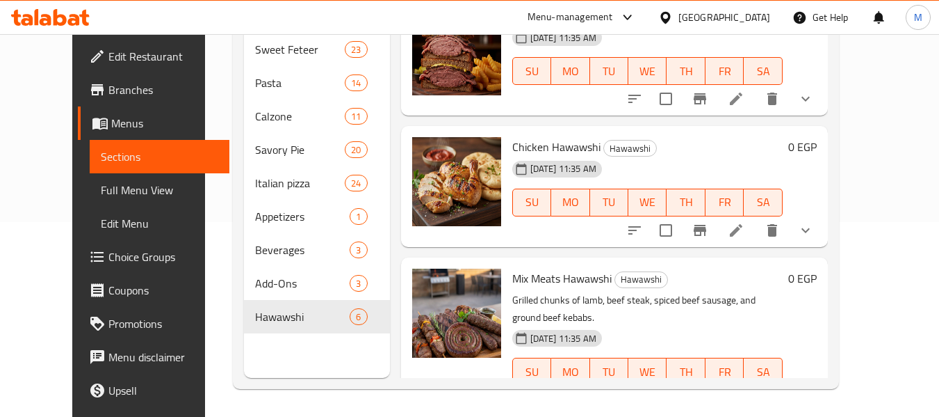
scroll to position [467, 0]
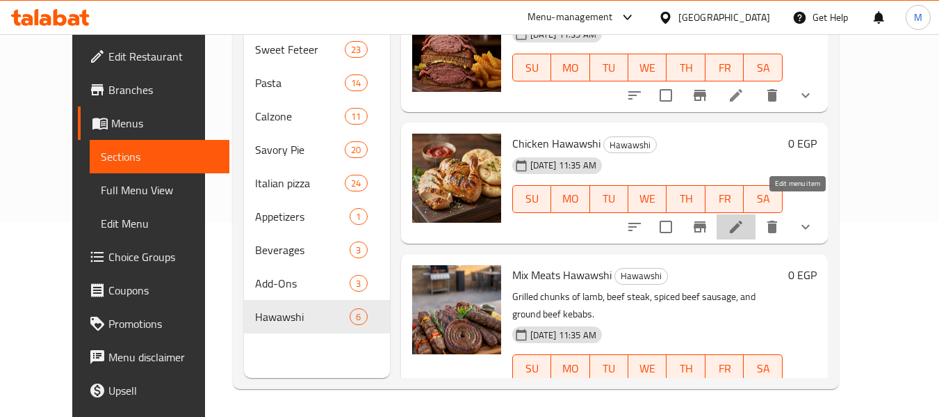
click at [745, 218] on icon at bounding box center [736, 226] width 17 height 17
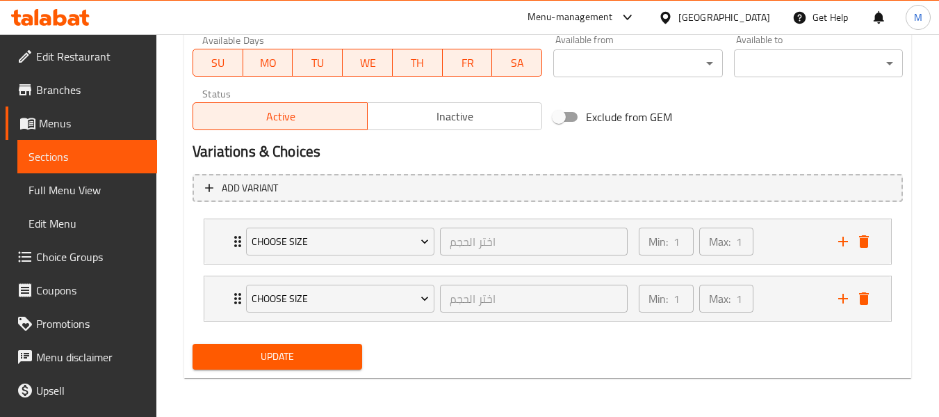
scroll to position [666, 0]
click at [435, 348] on div "Update" at bounding box center [548, 356] width 722 height 37
click at [219, 299] on div "Choose Size اختر الحجم ​ Min: 1 ​ Max: 1 ​" at bounding box center [547, 298] width 687 height 45
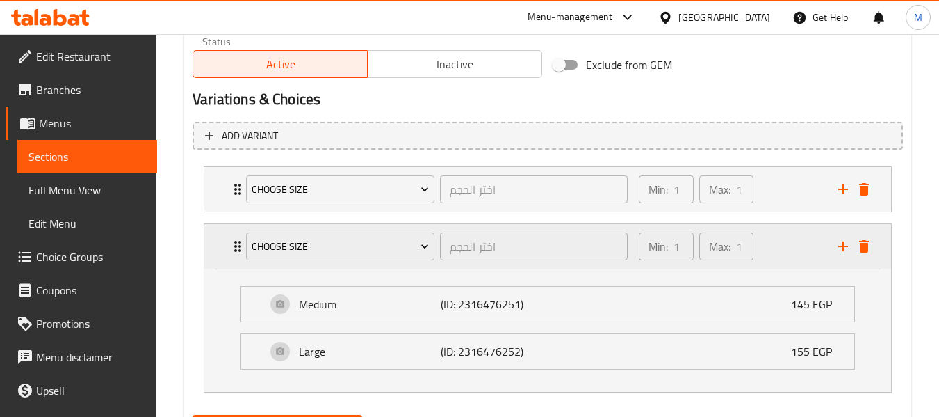
click at [223, 241] on div "Choose Size اختر الحجم ​ Min: 1 ​ Max: 1 ​" at bounding box center [547, 246] width 687 height 45
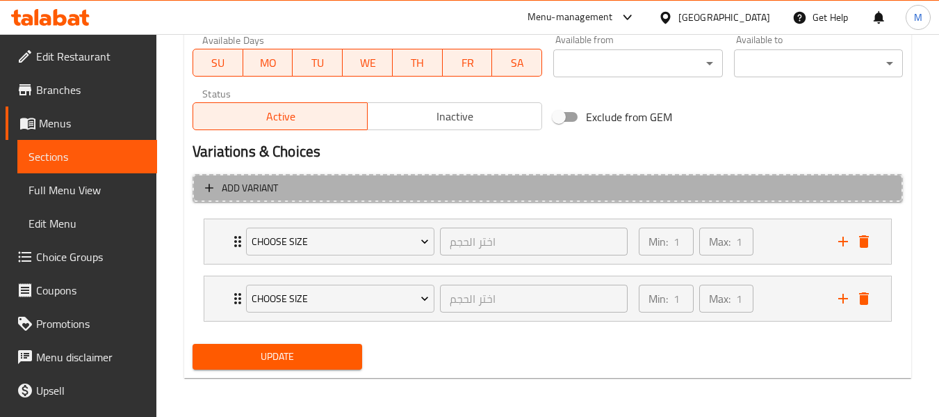
click at [224, 193] on span "Add variant" at bounding box center [250, 187] width 56 height 17
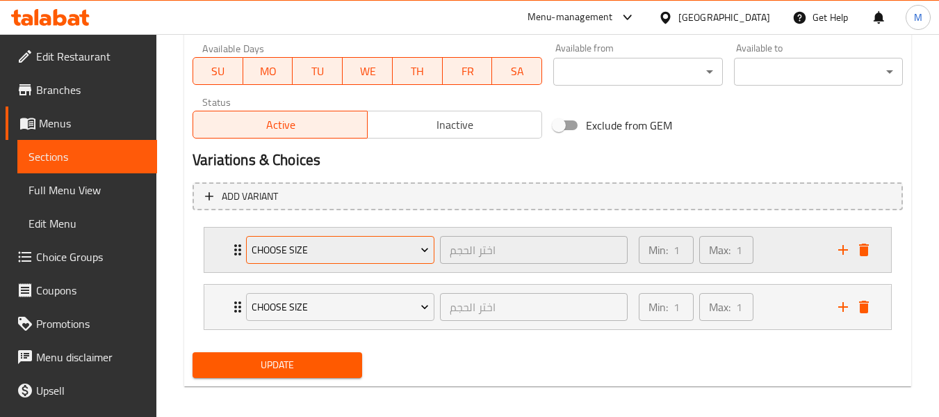
scroll to position [666, 0]
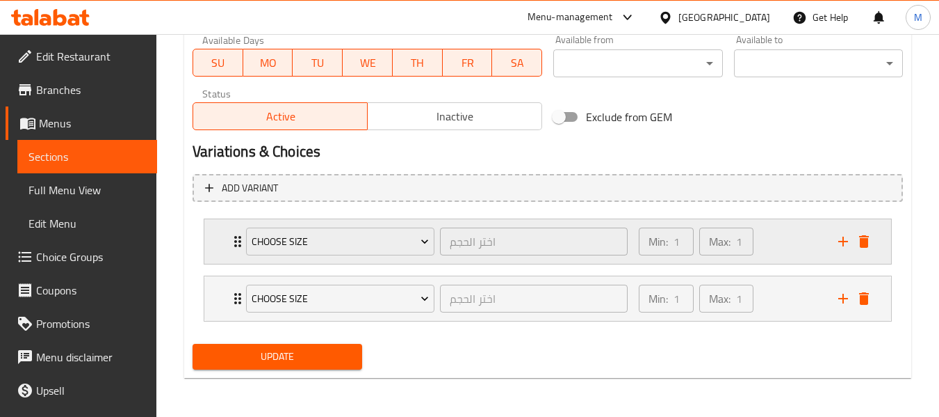
drag, startPoint x: 234, startPoint y: 289, endPoint x: 236, endPoint y: 262, distance: 27.2
click at [234, 289] on div "Choose Size اختر الحجم ​ Min: 1 ​ Max: 1 ​" at bounding box center [551, 298] width 645 height 45
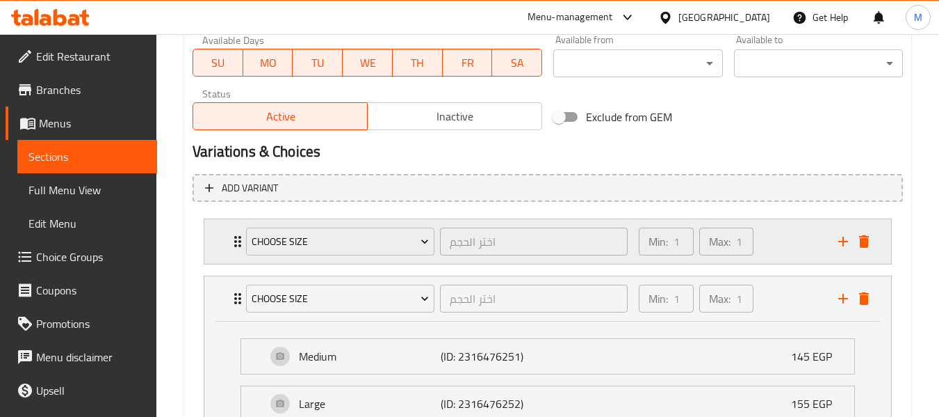
click at [234, 240] on icon "Expand" at bounding box center [237, 241] width 17 height 17
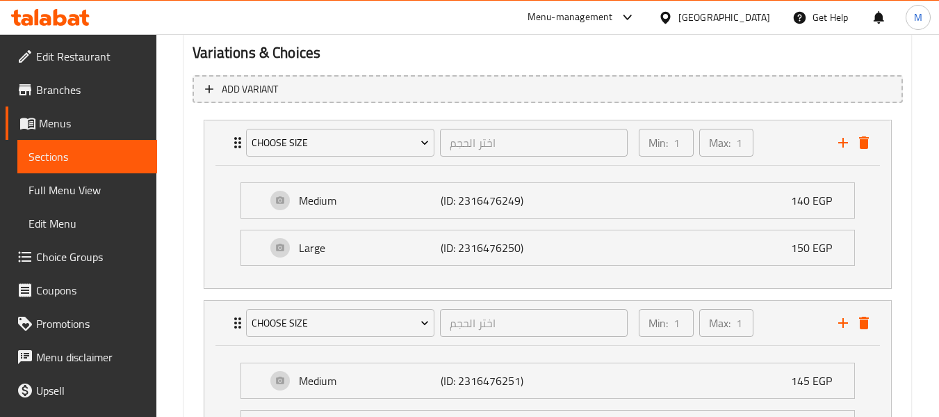
scroll to position [852, 0]
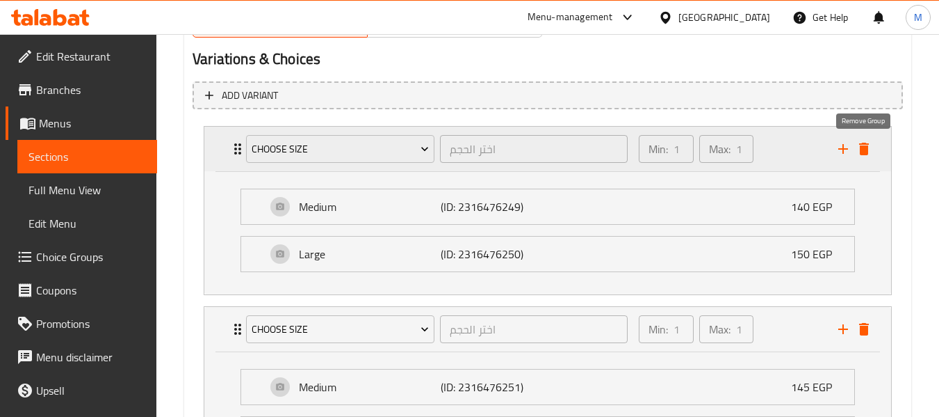
click at [864, 144] on icon "delete" at bounding box center [865, 149] width 10 height 13
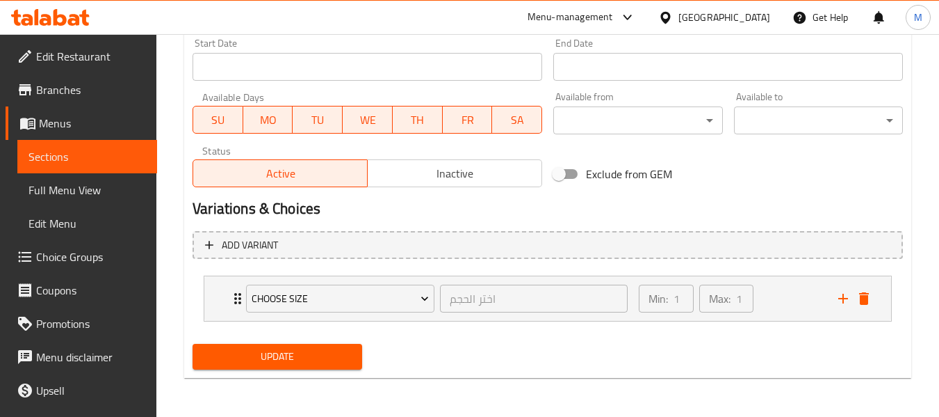
scroll to position [609, 0]
click at [232, 304] on icon "Expand" at bounding box center [237, 298] width 17 height 17
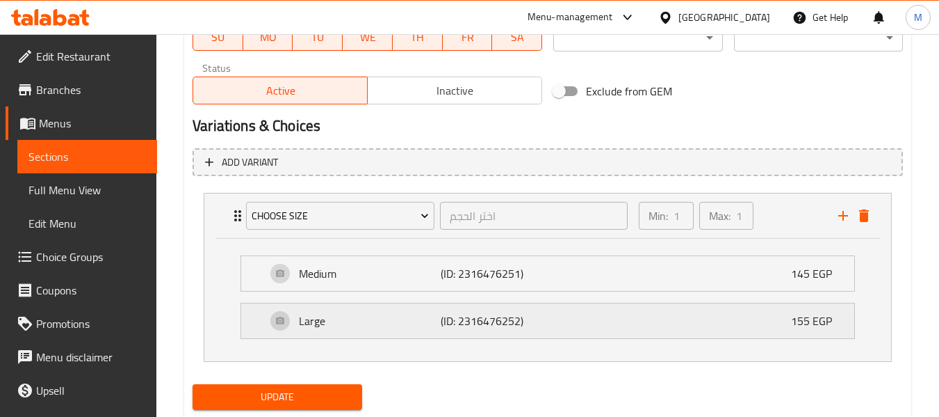
scroll to position [732, 0]
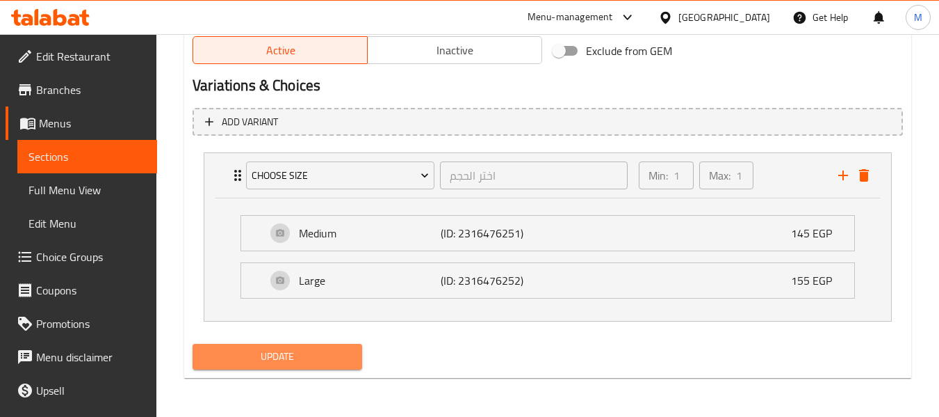
click at [275, 356] on span "Update" at bounding box center [277, 356] width 147 height 17
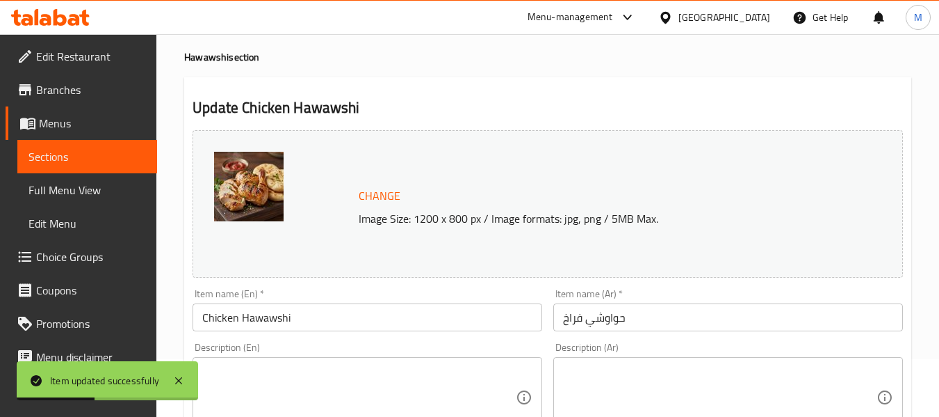
scroll to position [0, 0]
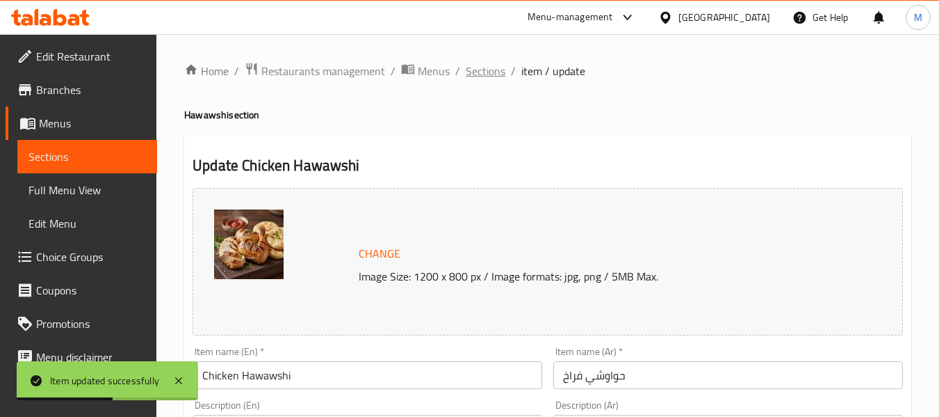
click at [496, 70] on span "Sections" at bounding box center [486, 71] width 40 height 17
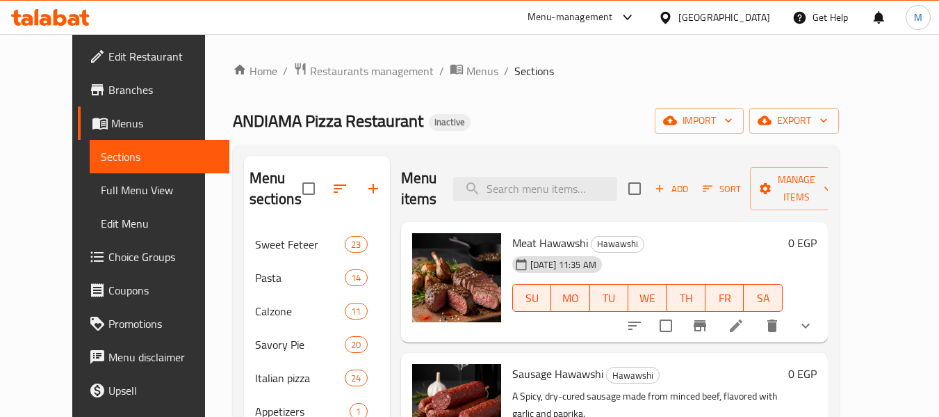
click at [474, 124] on div "ANDIAMA Pizza Restaurant Inactive import export" at bounding box center [536, 121] width 606 height 26
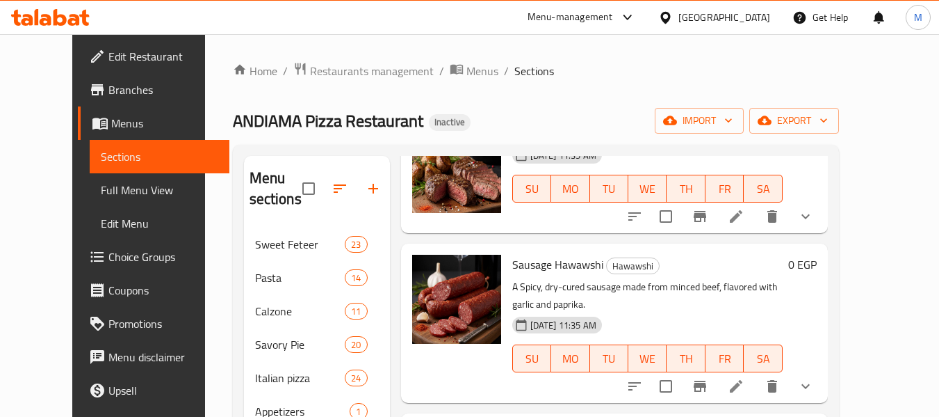
scroll to position [464, 0]
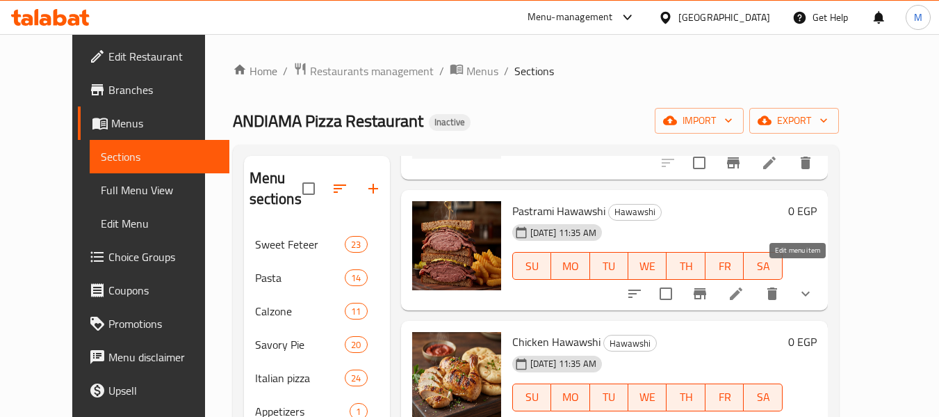
click at [745, 285] on icon at bounding box center [736, 293] width 17 height 17
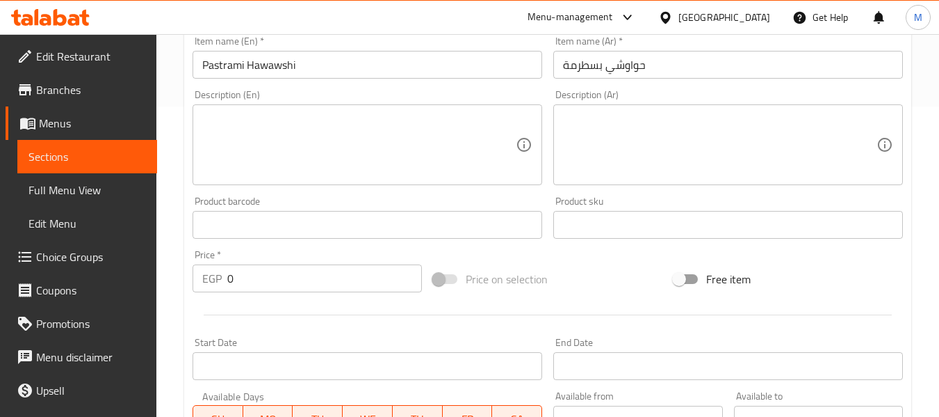
scroll to position [618, 0]
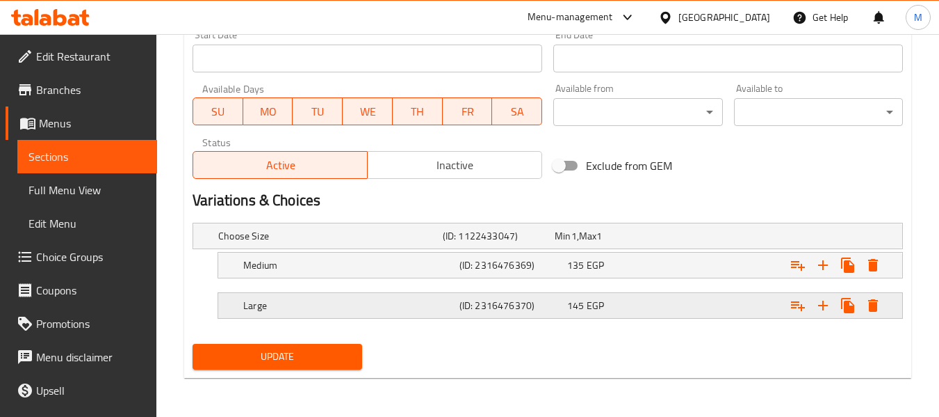
click at [485, 312] on h5 "(ID: 2316476370)" at bounding box center [511, 305] width 102 height 14
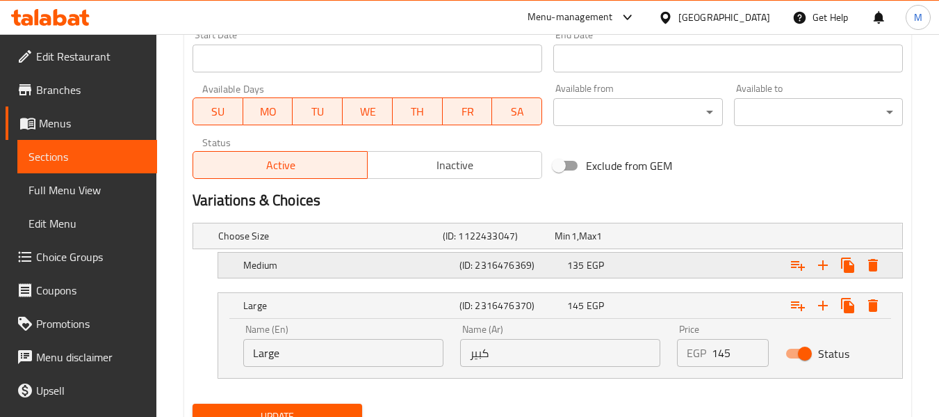
click at [516, 271] on h5 "(ID: 2316476369)" at bounding box center [511, 265] width 102 height 14
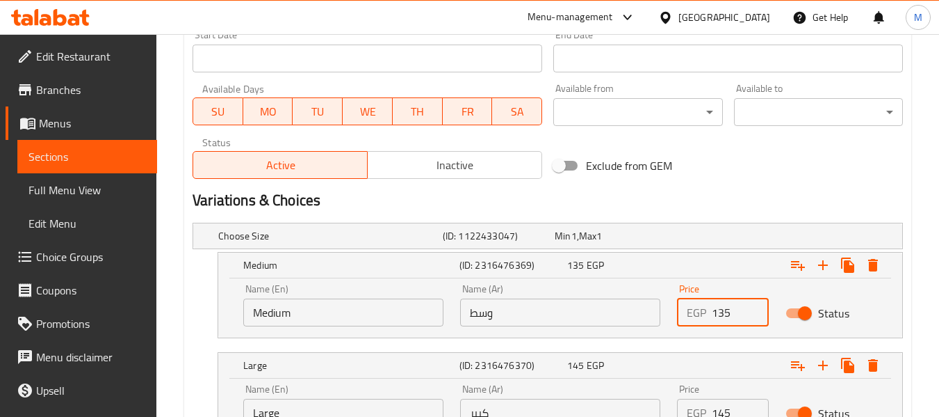
click at [726, 312] on input "135" at bounding box center [740, 312] width 57 height 28
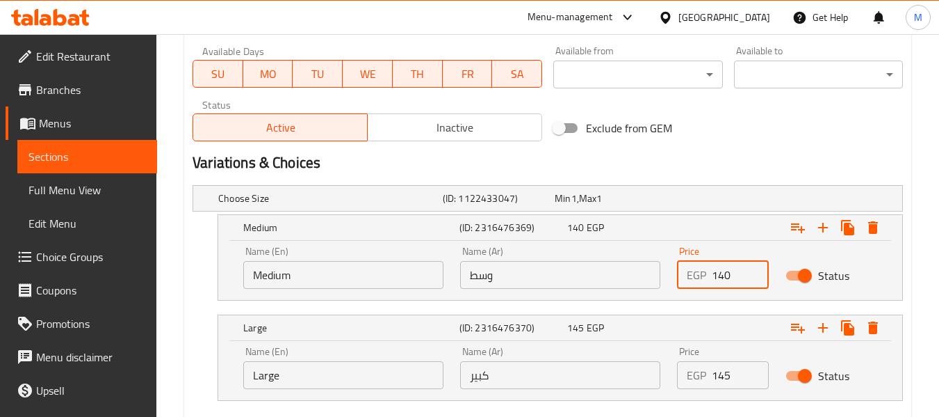
scroll to position [710, 0]
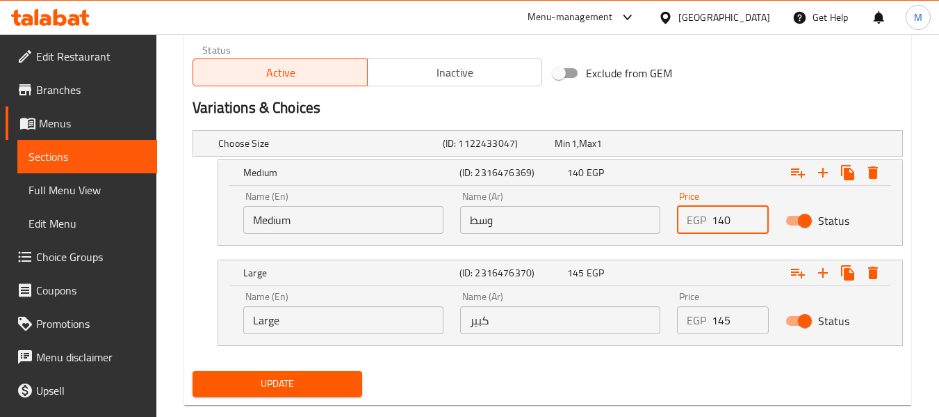
type input "140"
click at [722, 315] on input "145" at bounding box center [740, 320] width 57 height 28
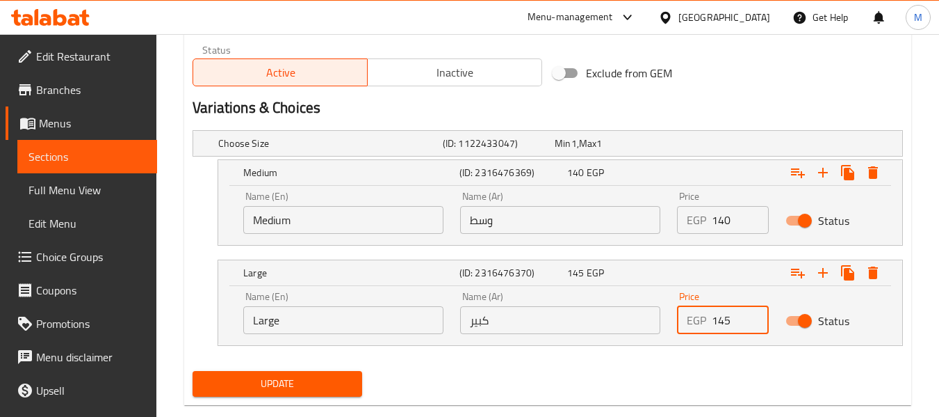
click at [722, 315] on input "145" at bounding box center [740, 320] width 57 height 28
type input "150"
click at [684, 358] on nav at bounding box center [548, 353] width 711 height 11
click at [317, 386] on span "Update" at bounding box center [277, 383] width 147 height 17
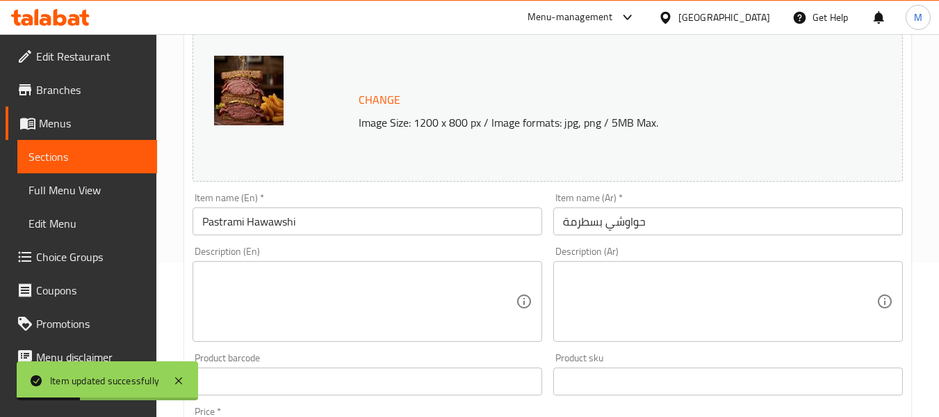
scroll to position [0, 0]
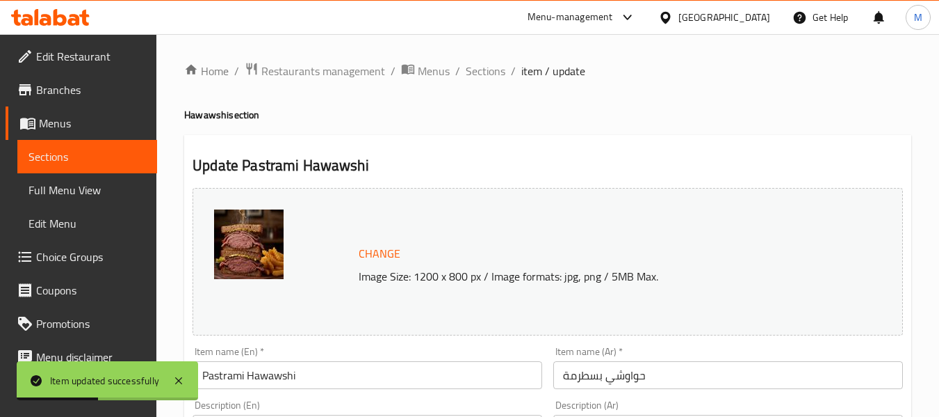
click at [451, 164] on h2 "Update Pastrami Hawawshi" at bounding box center [548, 165] width 711 height 21
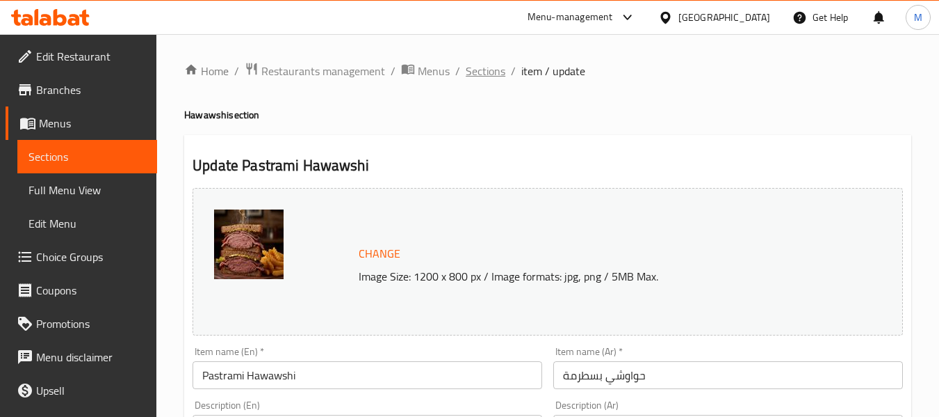
click at [490, 71] on span "Sections" at bounding box center [486, 71] width 40 height 17
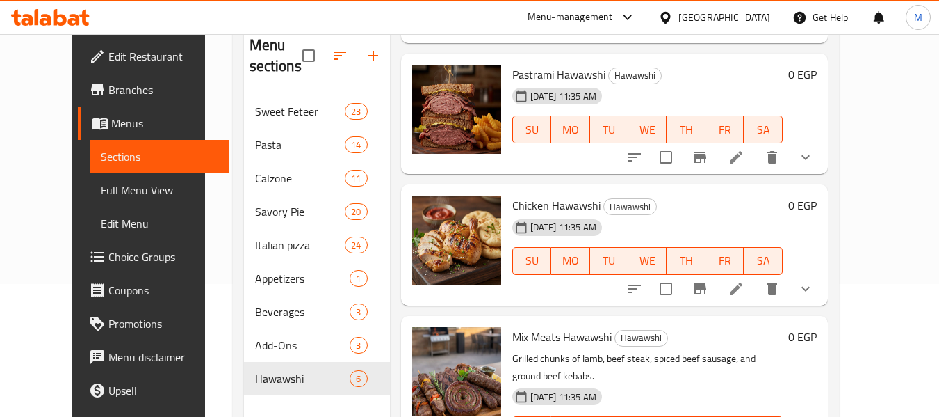
scroll to position [195, 0]
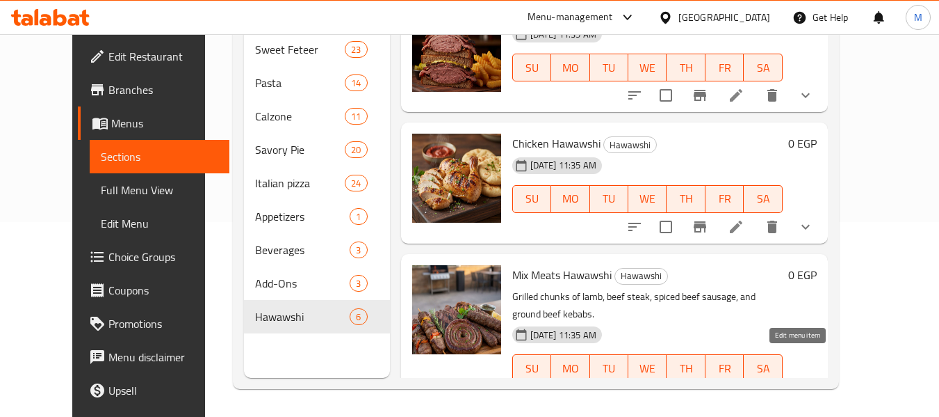
click at [745, 387] on icon at bounding box center [736, 395] width 17 height 17
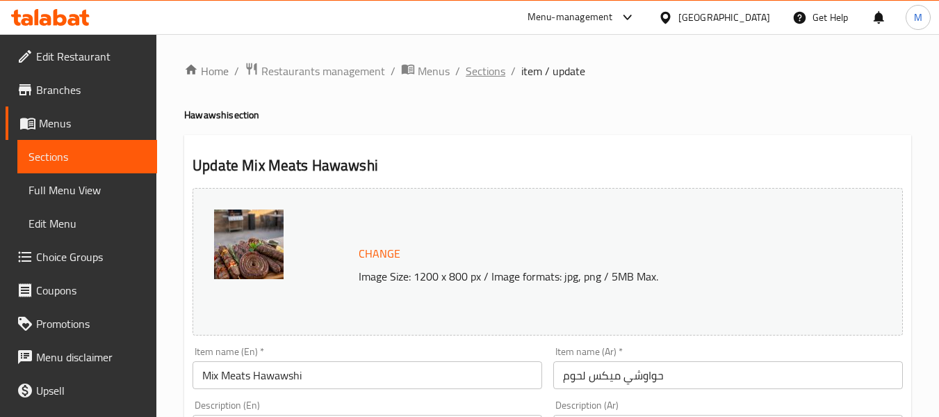
click at [480, 67] on span "Sections" at bounding box center [486, 71] width 40 height 17
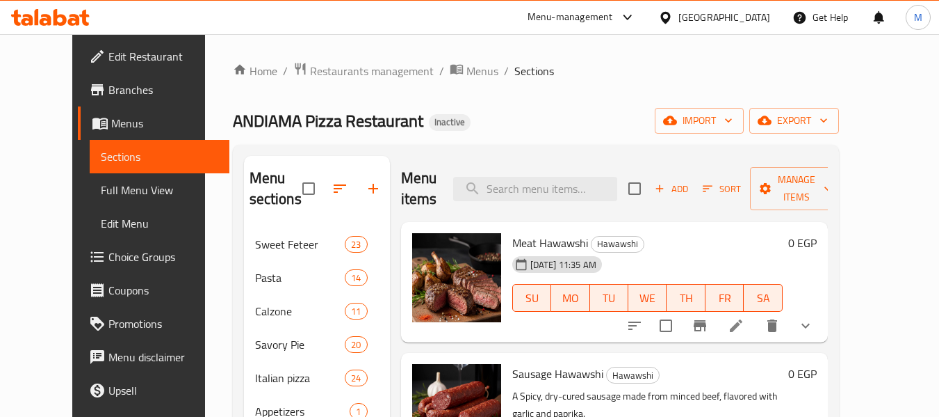
click at [108, 261] on span "Choice Groups" at bounding box center [163, 256] width 110 height 17
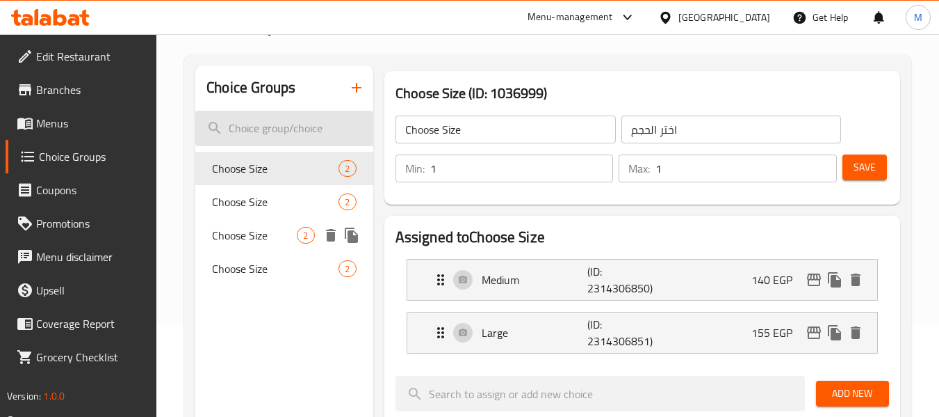
scroll to position [186, 0]
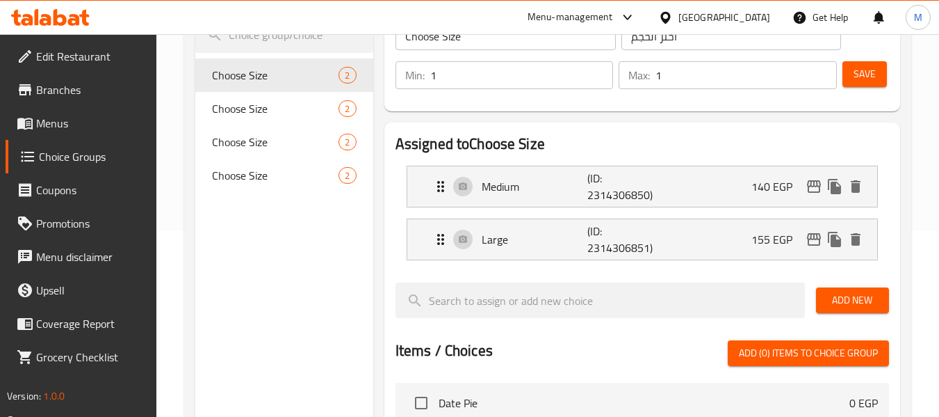
click at [586, 137] on h2 "Assigned to Choose Size" at bounding box center [643, 144] width 494 height 21
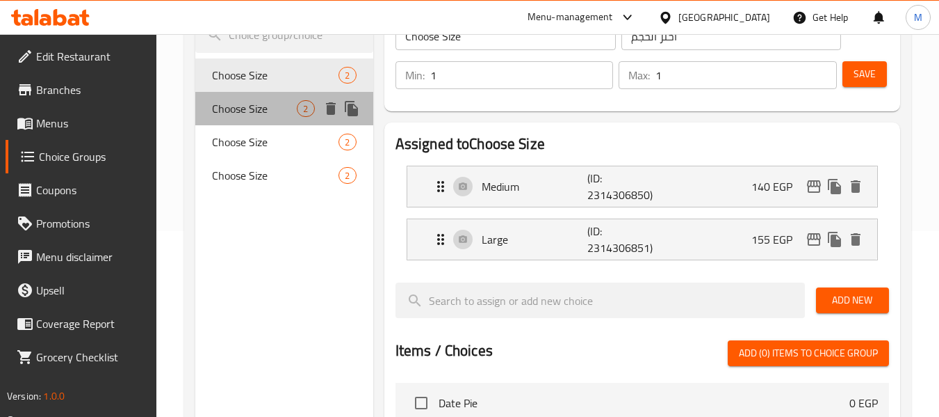
click at [272, 115] on span "Choose Size" at bounding box center [254, 108] width 85 height 17
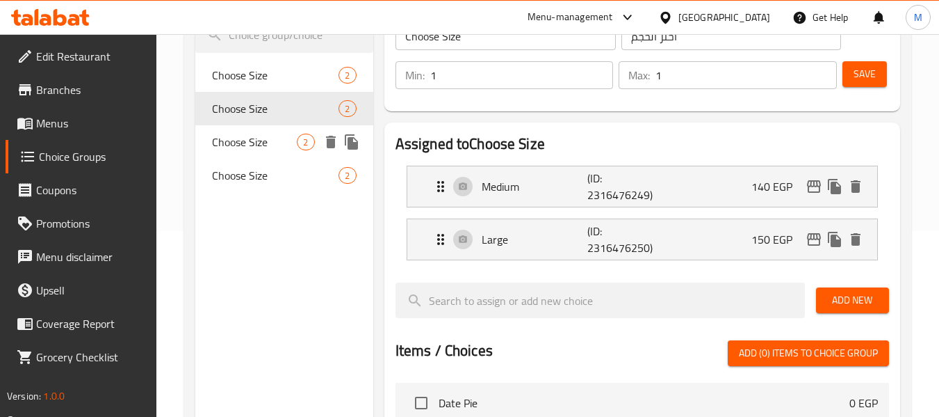
click at [273, 131] on div "Choose Size 2" at bounding box center [283, 141] width 177 height 33
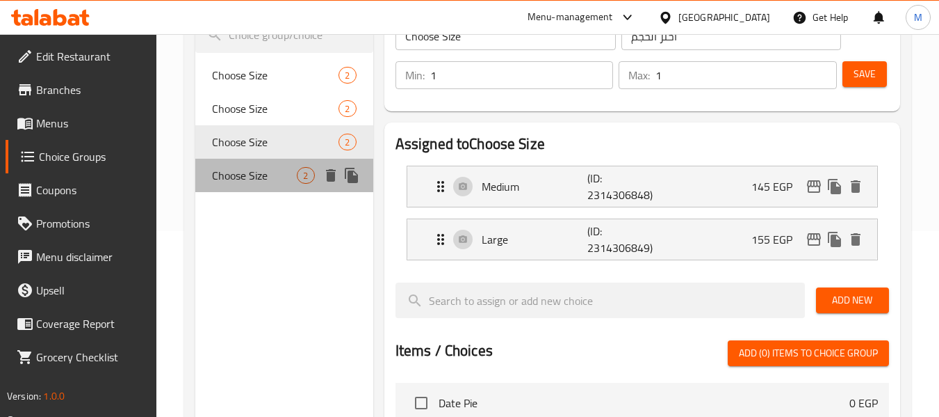
click at [254, 170] on span "Choose Size" at bounding box center [254, 175] width 85 height 17
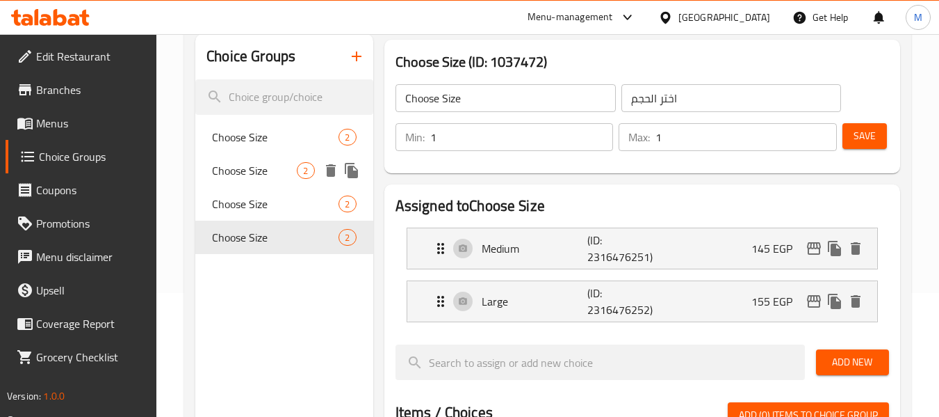
scroll to position [92, 0]
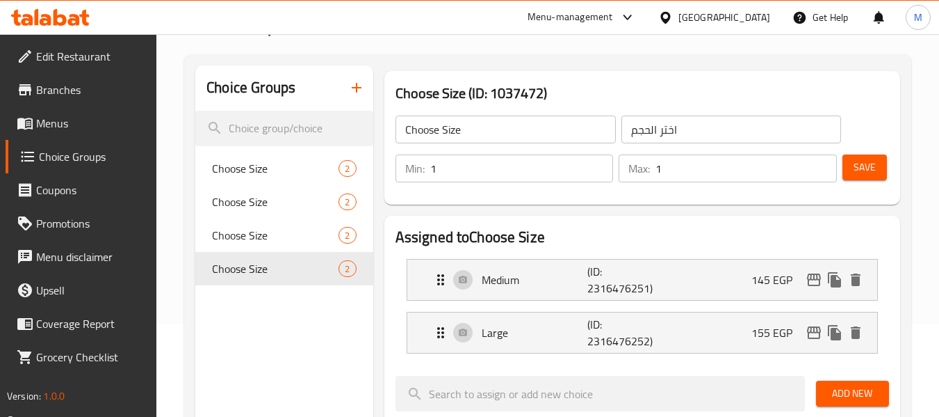
click at [356, 88] on icon "button" at bounding box center [357, 88] width 10 height 10
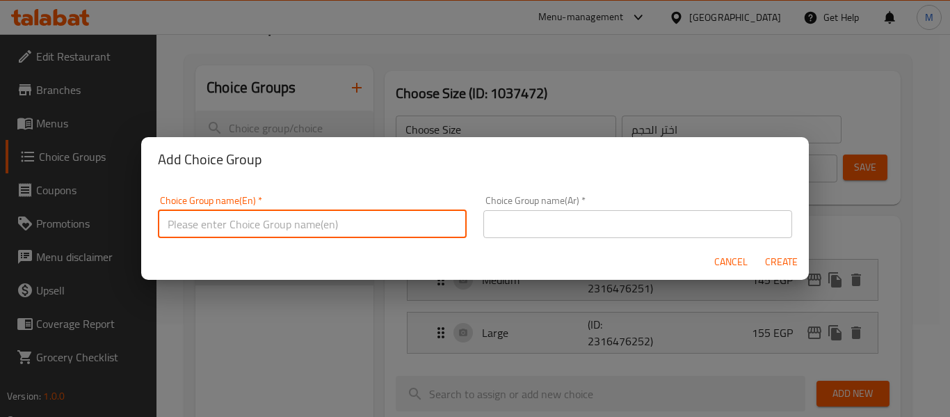
click at [345, 226] on input "text" at bounding box center [312, 224] width 309 height 28
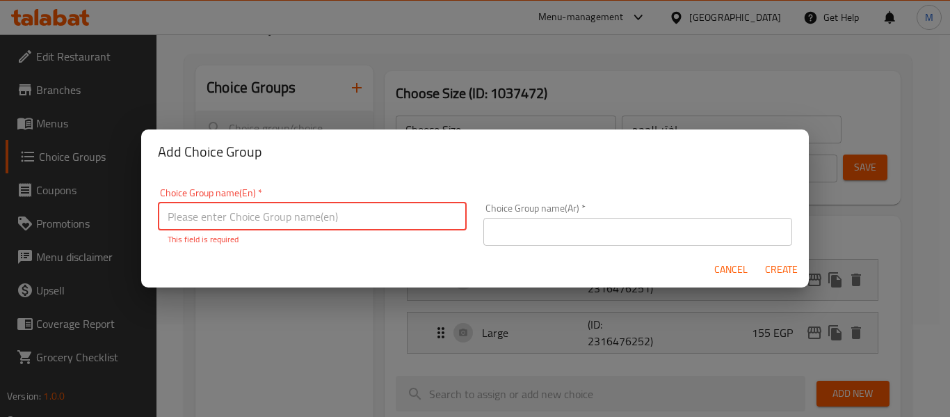
click at [223, 226] on input "text" at bounding box center [312, 216] width 309 height 28
paste input "Your Choice Of Size: إختيارك من الحجم:"
type input "Your Choice Of Size: إختيارك من الحجم:"
drag, startPoint x: 362, startPoint y: 216, endPoint x: 264, endPoint y: 220, distance: 98.2
click at [264, 220] on input "Your Choice Of Size: إختيارك من الحجم:" at bounding box center [312, 216] width 309 height 28
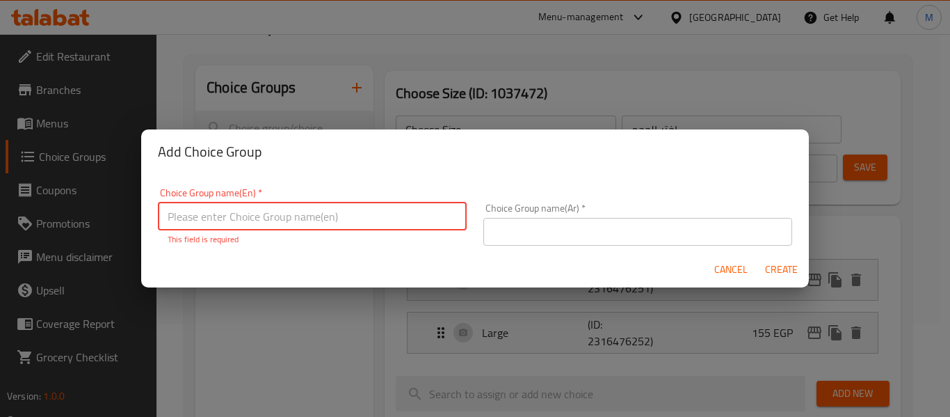
paste input "Your Choice Of Size: إختيارك من الحجم:"
drag, startPoint x: 350, startPoint y: 218, endPoint x: 266, endPoint y: 220, distance: 84.9
click at [266, 220] on input "Your Choice Of Size: إختيارك من الحجم:" at bounding box center [312, 216] width 309 height 28
type input "Your Choice Of Size:"
click at [537, 227] on input "text" at bounding box center [637, 232] width 309 height 28
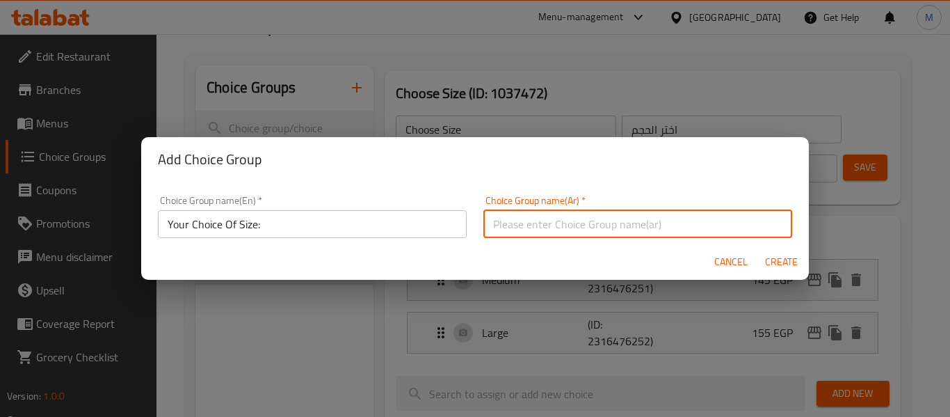
paste input "إختيارك من الحجم:"
type input "إختيارك من الحجم:"
click at [775, 266] on span "Create" at bounding box center [780, 261] width 33 height 17
type input "Your Choice Of Size:"
type input "إختيارك من الحجم:"
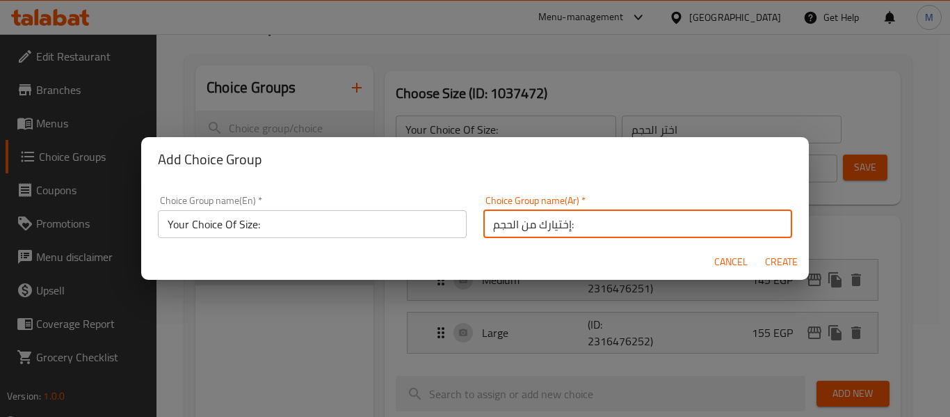
type input "0"
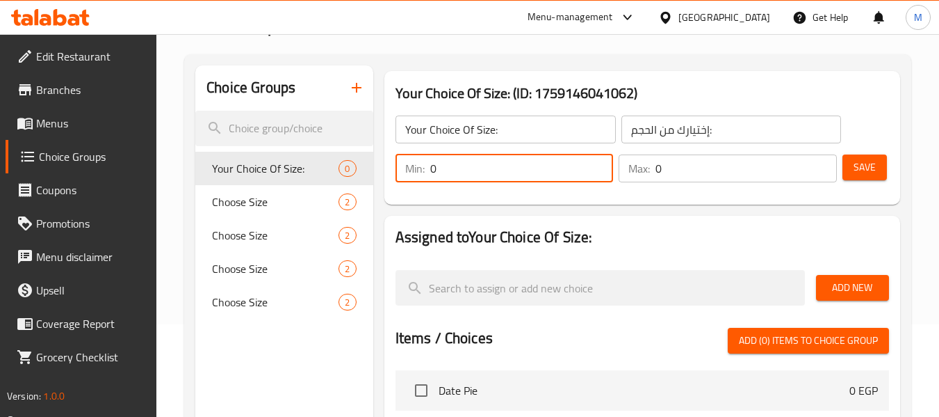
click at [491, 181] on input "0" at bounding box center [522, 168] width 184 height 28
click at [490, 179] on input "0" at bounding box center [522, 168] width 184 height 28
type input "1"
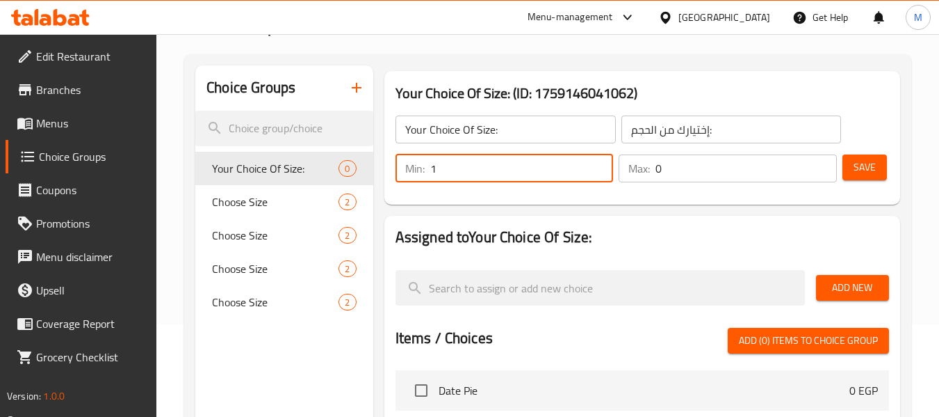
click at [654, 175] on div "Max: 0 ​" at bounding box center [728, 168] width 218 height 28
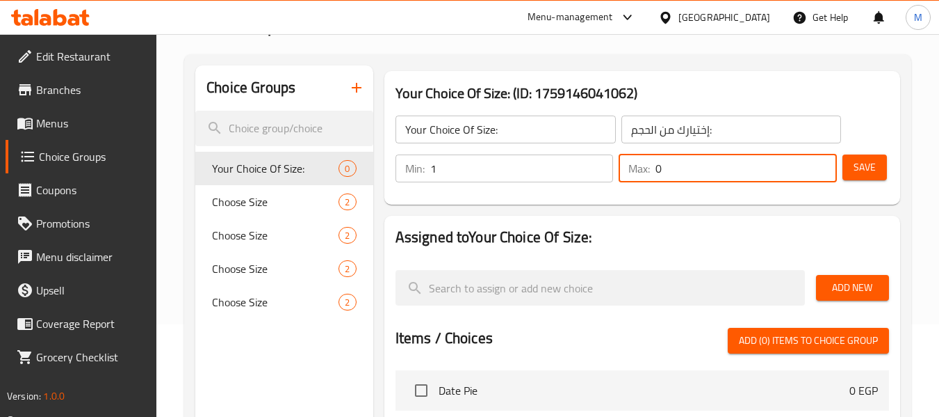
click at [654, 175] on div "Max: 0 ​" at bounding box center [728, 168] width 218 height 28
click at [672, 170] on input "01" at bounding box center [746, 168] width 181 height 28
type input "1"
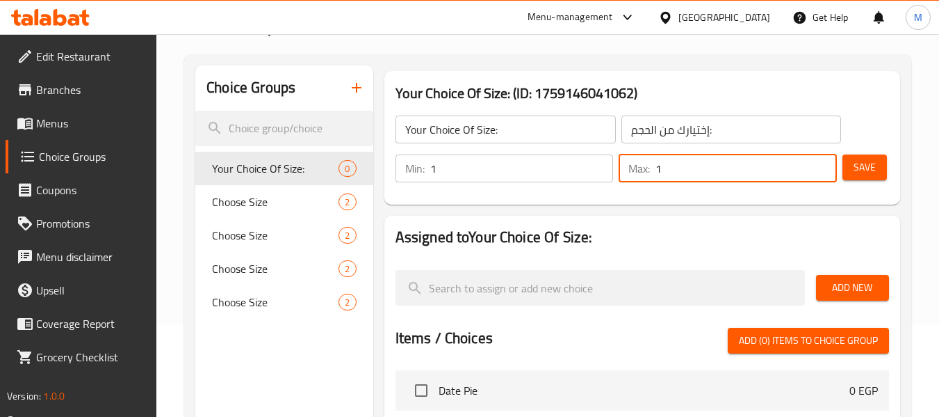
click at [864, 175] on span "Save" at bounding box center [865, 167] width 22 height 17
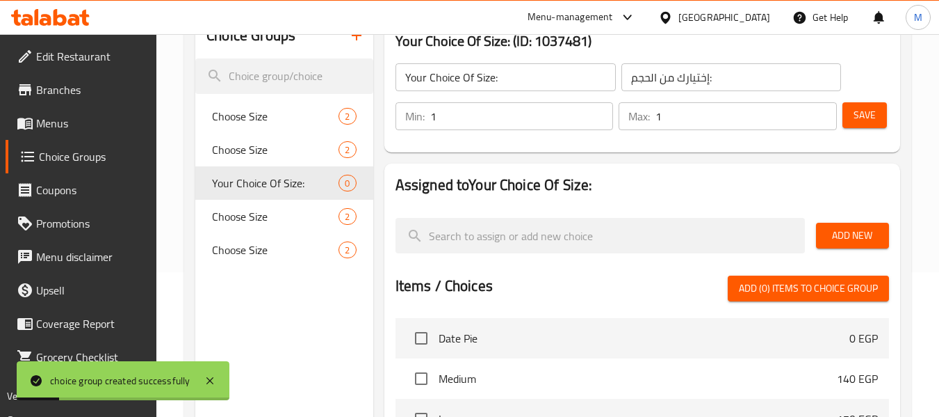
scroll to position [186, 0]
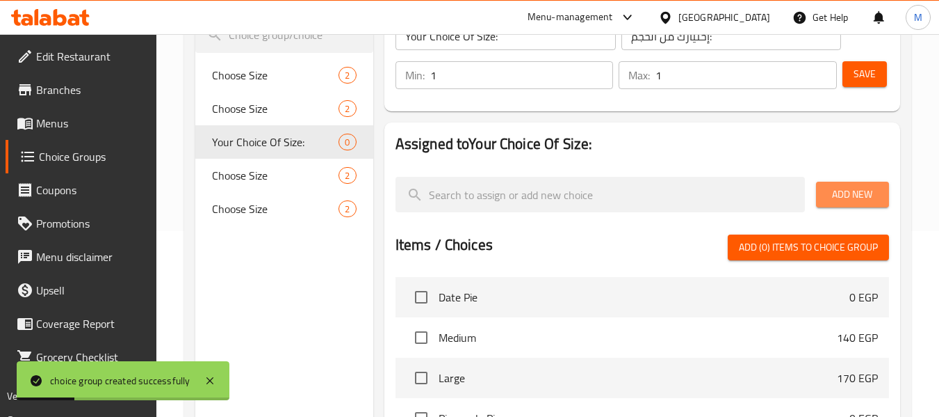
click at [835, 190] on span "Add New" at bounding box center [853, 194] width 51 height 17
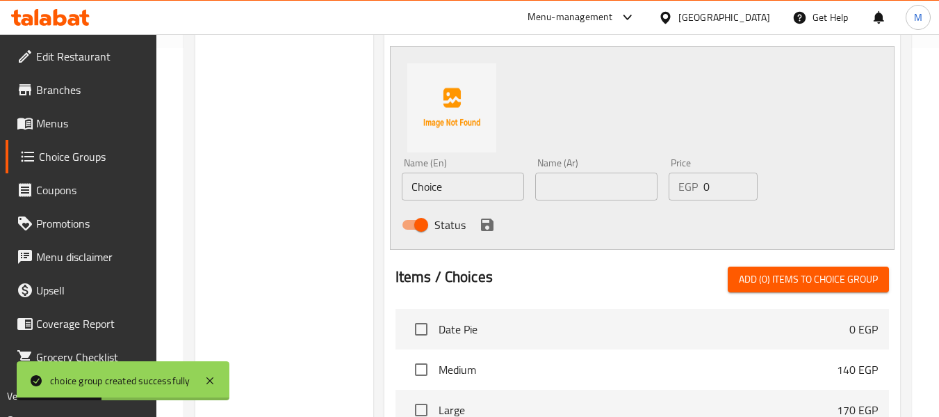
scroll to position [371, 0]
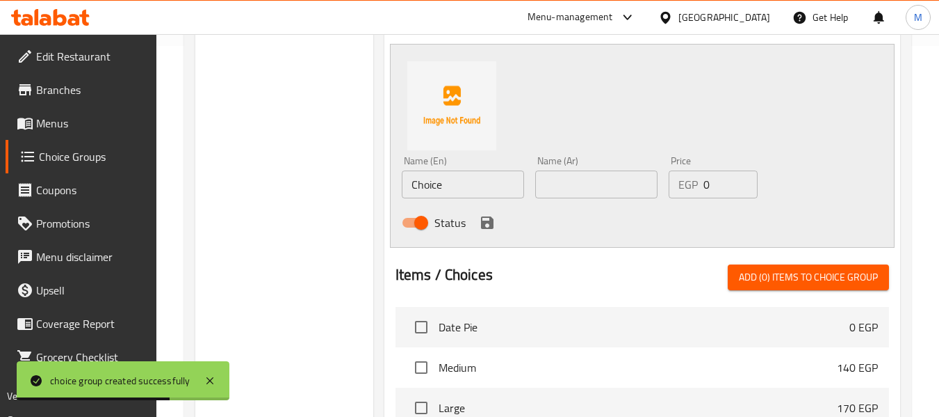
click at [436, 189] on input "Choice" at bounding box center [463, 184] width 122 height 28
paste input "Medium وسط"
click at [488, 181] on input "Medium وسط" at bounding box center [463, 184] width 122 height 28
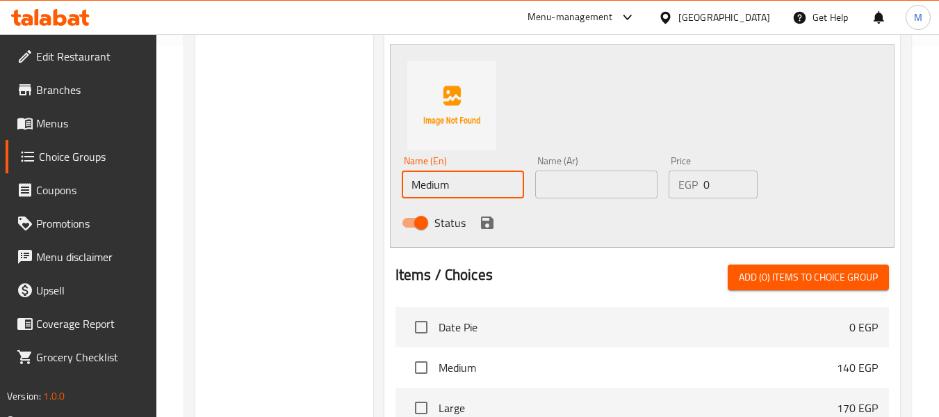
type input "Medium"
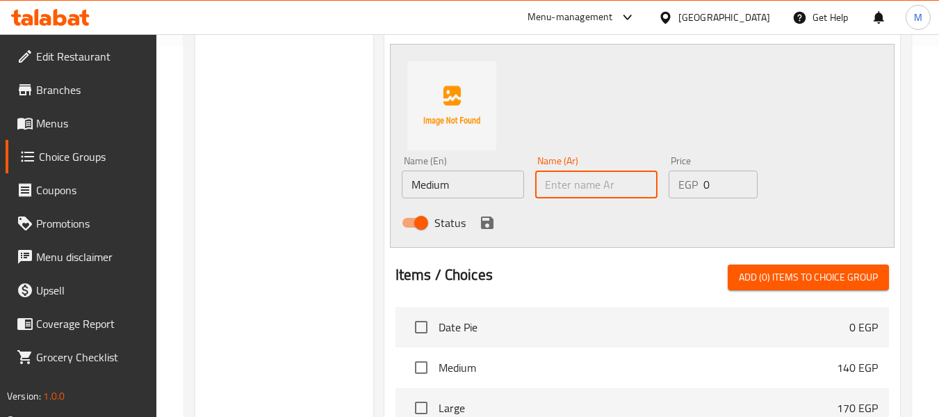
click at [624, 183] on input "text" at bounding box center [596, 184] width 122 height 28
paste input "وسط"
type input "وسط"
click at [704, 180] on input "0" at bounding box center [731, 184] width 54 height 28
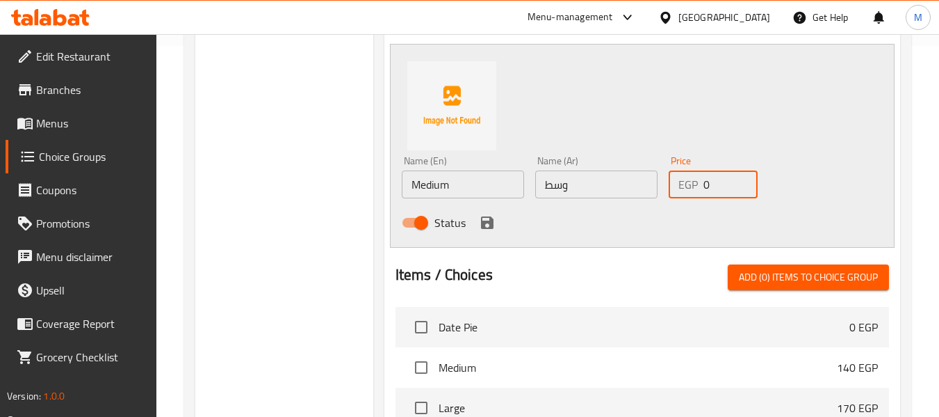
click at [704, 180] on input "0" at bounding box center [731, 184] width 54 height 28
type input "135"
click at [485, 223] on icon "save" at bounding box center [487, 222] width 13 height 13
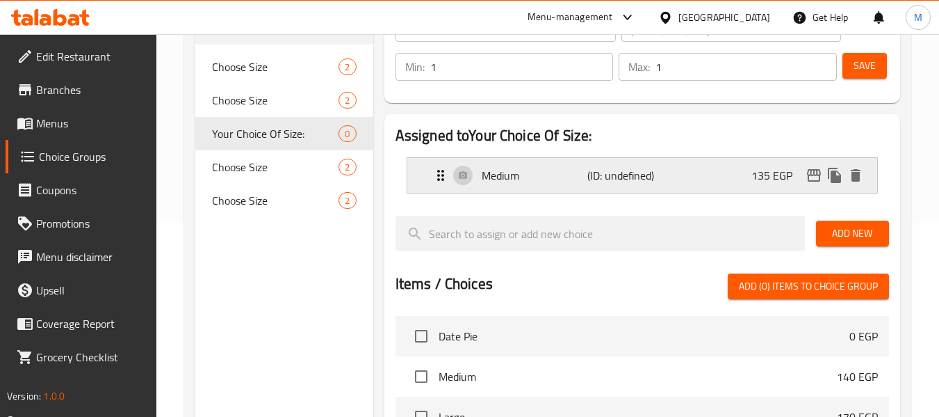
scroll to position [92, 0]
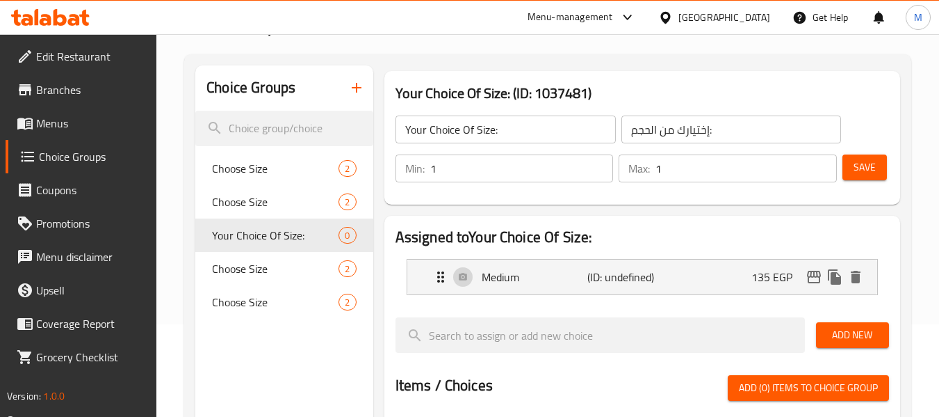
click at [850, 334] on span "Add New" at bounding box center [853, 334] width 51 height 17
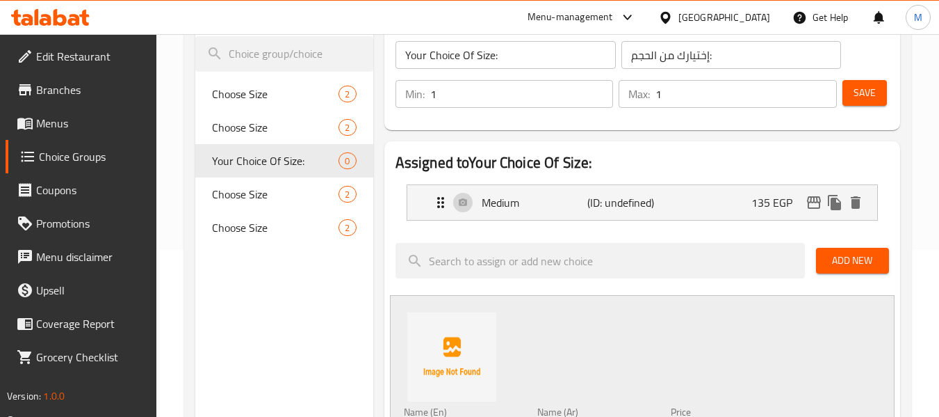
scroll to position [278, 0]
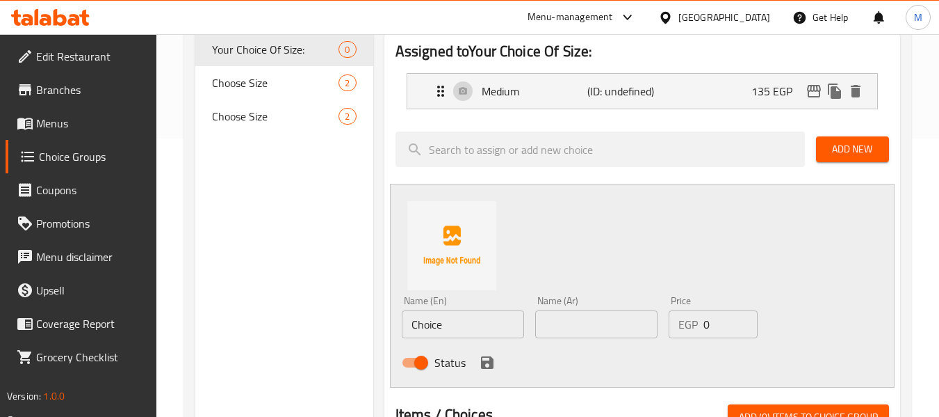
click at [414, 323] on input "Choice" at bounding box center [463, 324] width 122 height 28
paste input "Large كبير"
click at [462, 325] on input "Large كبير" at bounding box center [463, 324] width 122 height 28
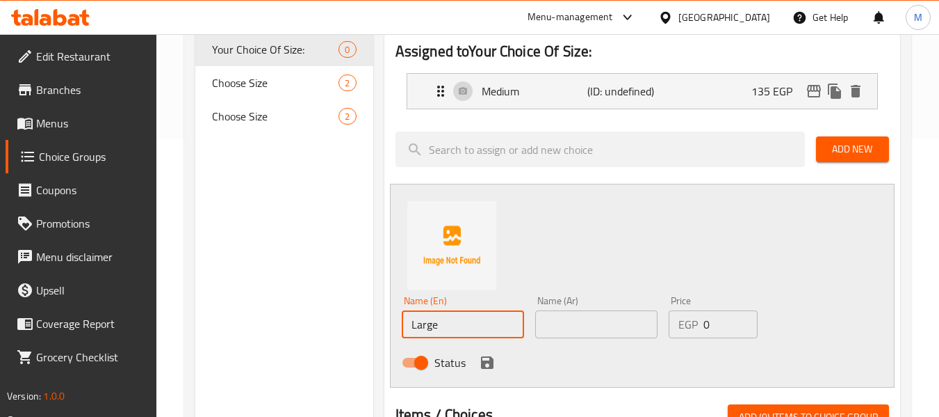
type input "Large"
click at [567, 328] on input "text" at bounding box center [596, 324] width 122 height 28
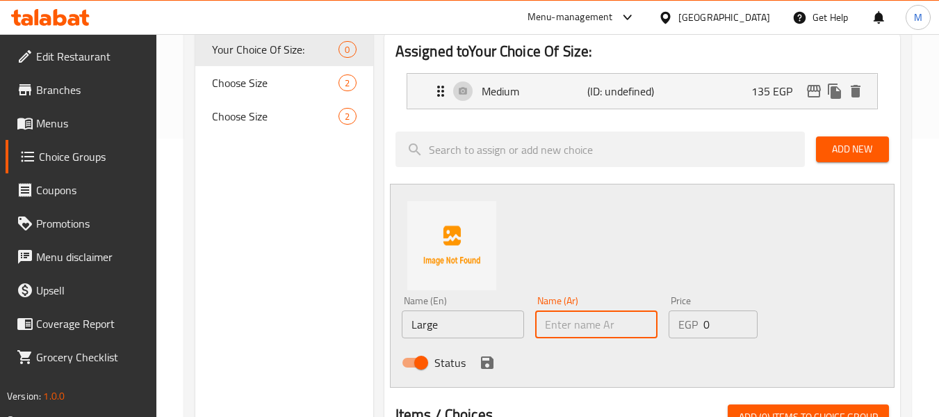
paste input "كبير"
type input "كبير"
click at [723, 323] on input "0" at bounding box center [731, 324] width 54 height 28
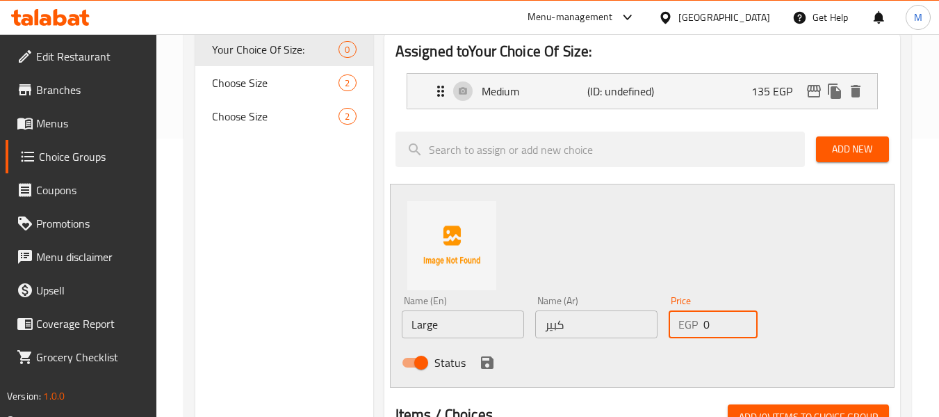
click at [723, 323] on input "0" at bounding box center [731, 324] width 54 height 28
type input "145"
click at [484, 364] on icon "save" at bounding box center [487, 362] width 13 height 13
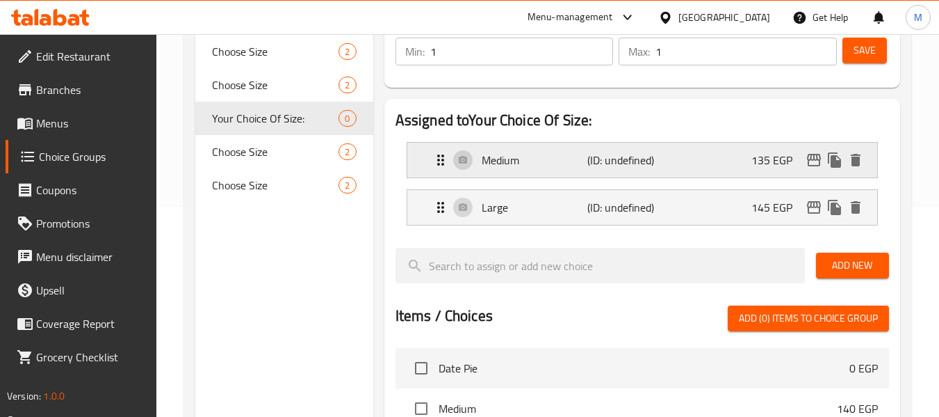
scroll to position [92, 0]
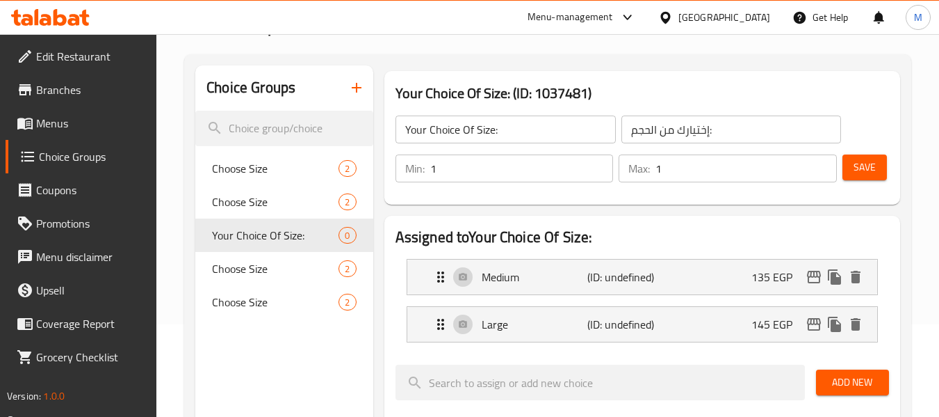
drag, startPoint x: 862, startPoint y: 167, endPoint x: 710, endPoint y: 199, distance: 154.9
click at [862, 167] on span "Save" at bounding box center [865, 167] width 22 height 17
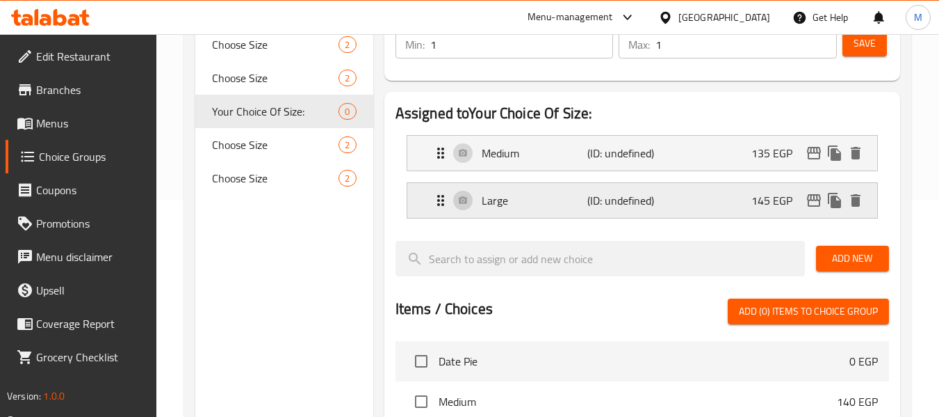
scroll to position [186, 0]
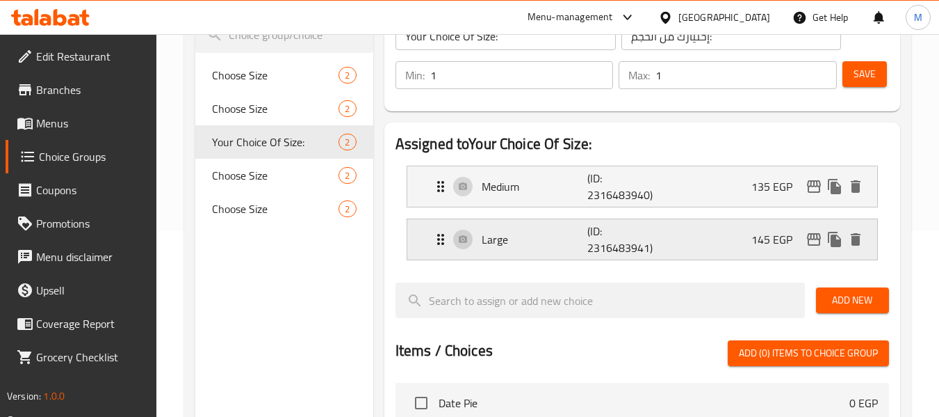
click at [416, 235] on div "Large (ID: 2316483941) 145 EGP" at bounding box center [643, 239] width 470 height 40
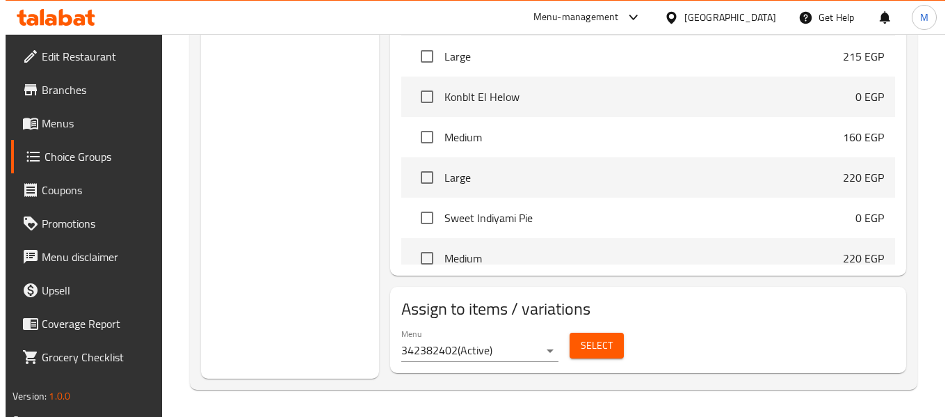
scroll to position [735, 0]
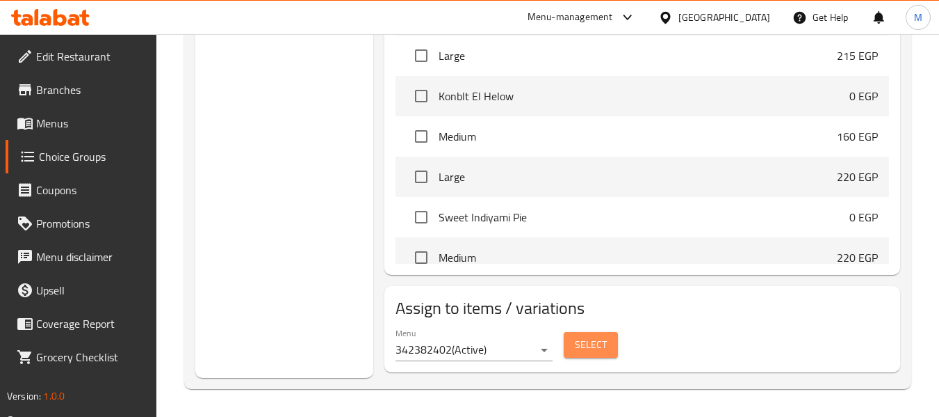
click at [584, 344] on span "Select" at bounding box center [591, 344] width 32 height 17
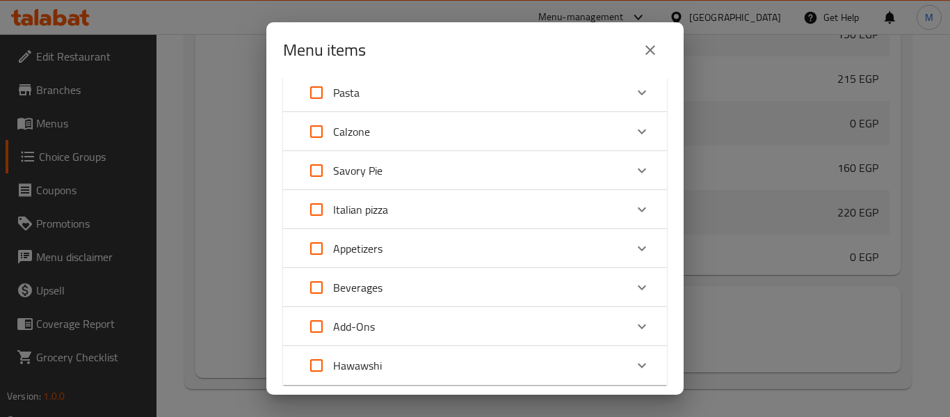
scroll to position [175, 0]
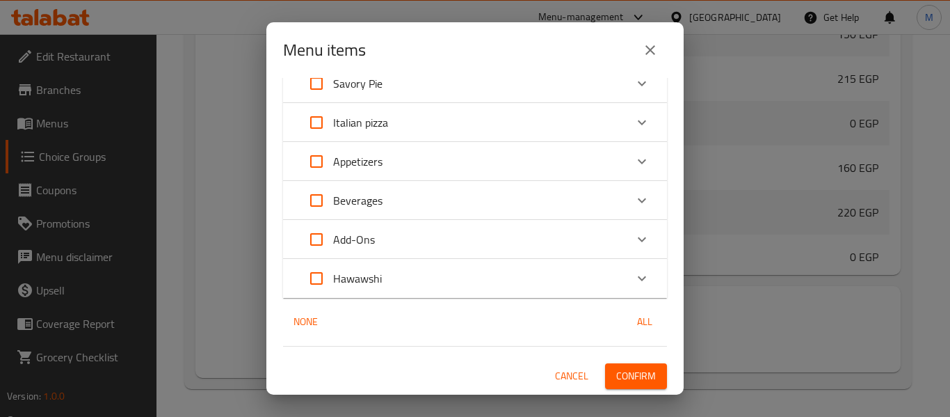
click at [431, 271] on div "Hawawshi" at bounding box center [462, 277] width 325 height 33
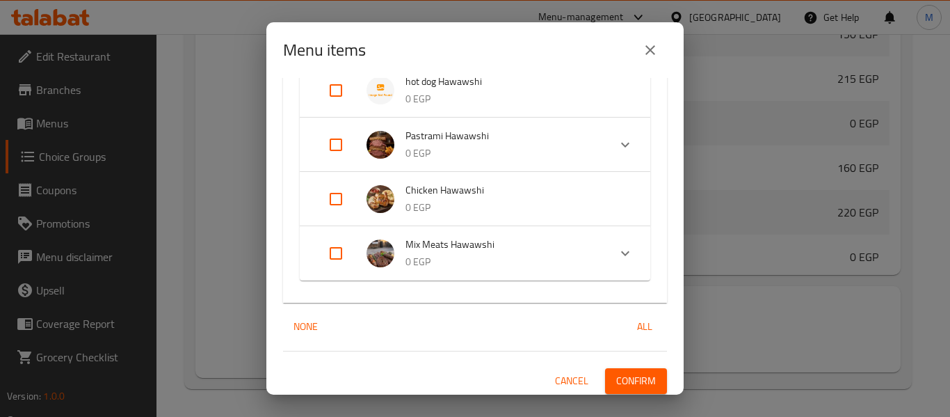
scroll to position [360, 0]
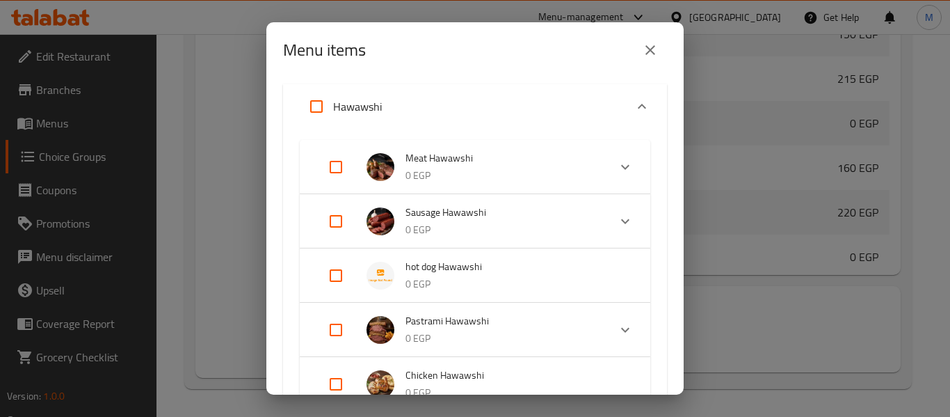
click at [332, 275] on input "Expand" at bounding box center [335, 275] width 33 height 33
checkbox input "true"
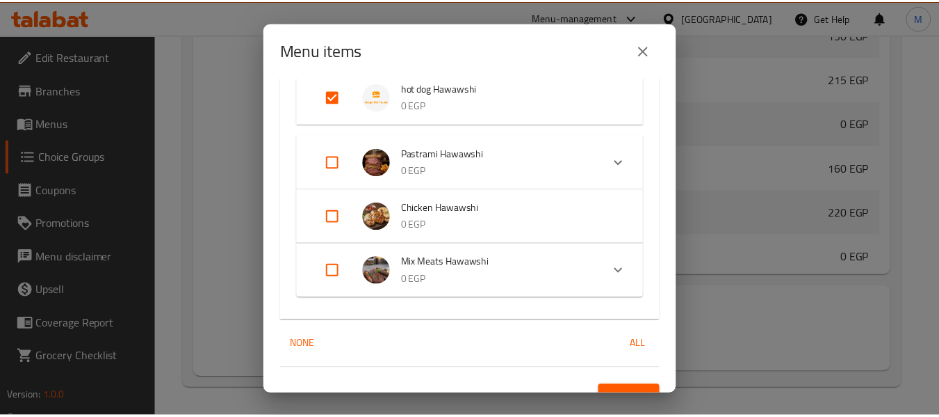
scroll to position [572, 0]
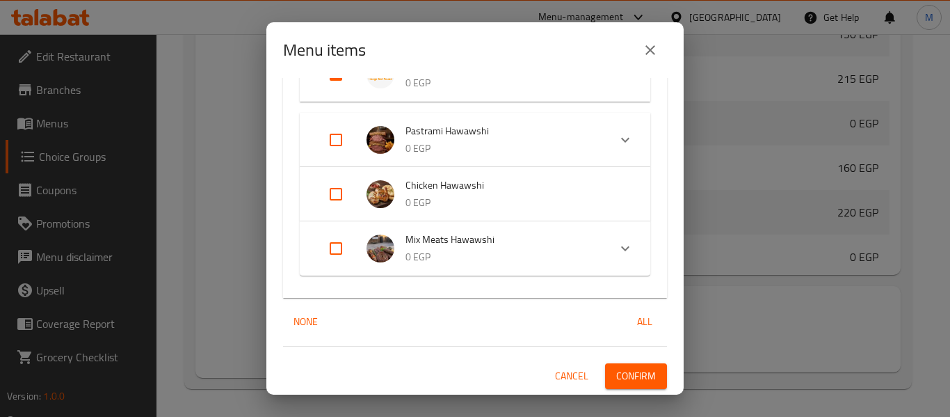
click at [618, 376] on span "Confirm" at bounding box center [636, 375] width 40 height 17
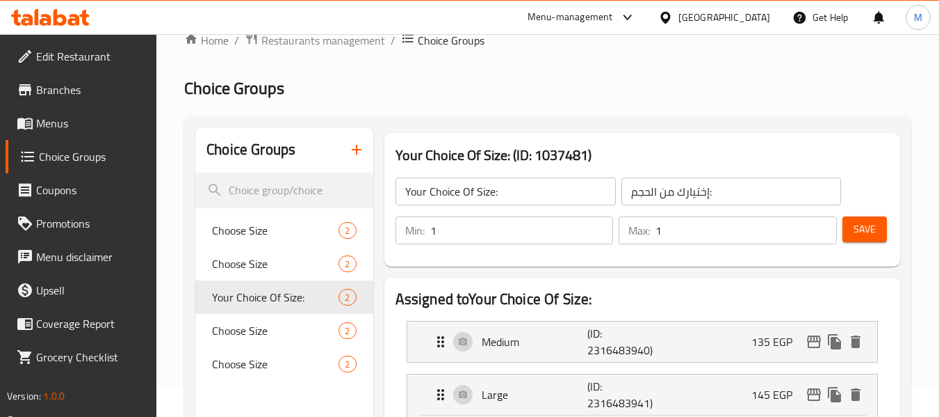
scroll to position [0, 0]
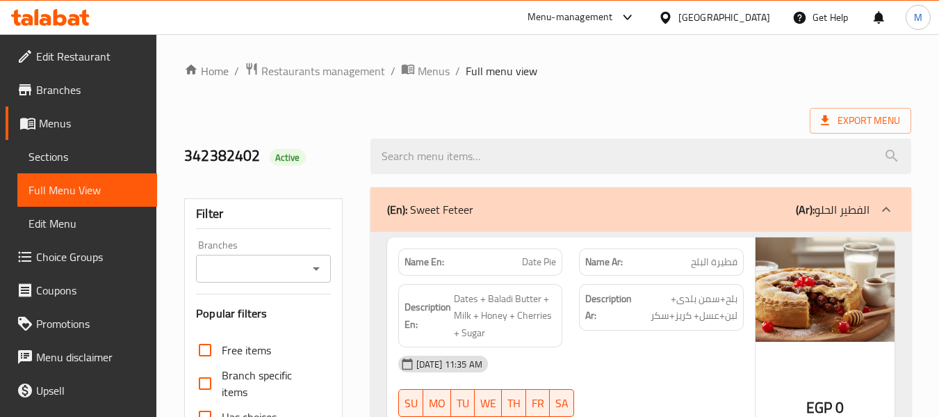
scroll to position [464, 0]
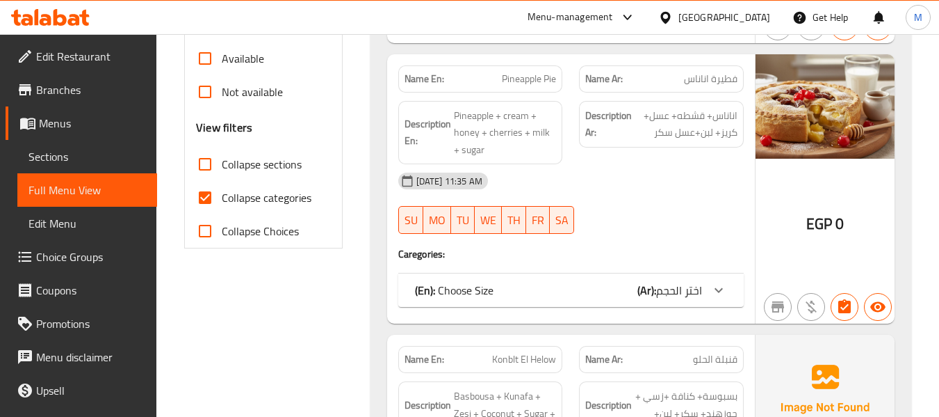
click at [212, 166] on input "Collapse sections" at bounding box center [204, 163] width 33 height 33
checkbox input "true"
click at [212, 191] on input "Collapse categories" at bounding box center [204, 197] width 33 height 33
checkbox input "false"
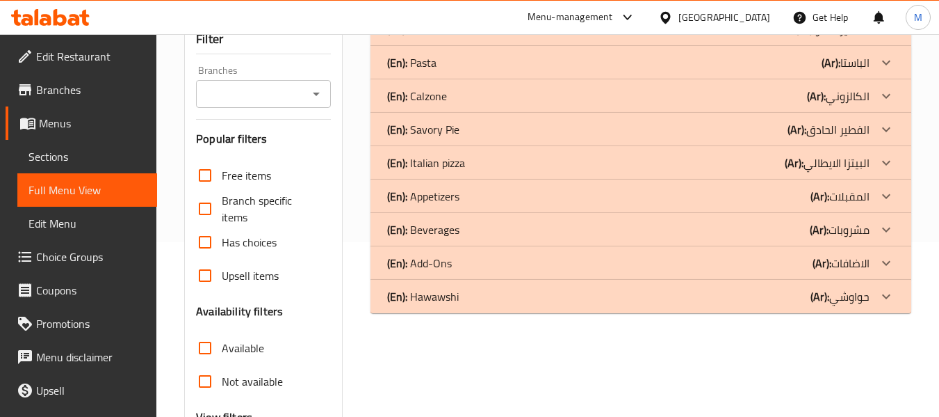
scroll to position [0, 0]
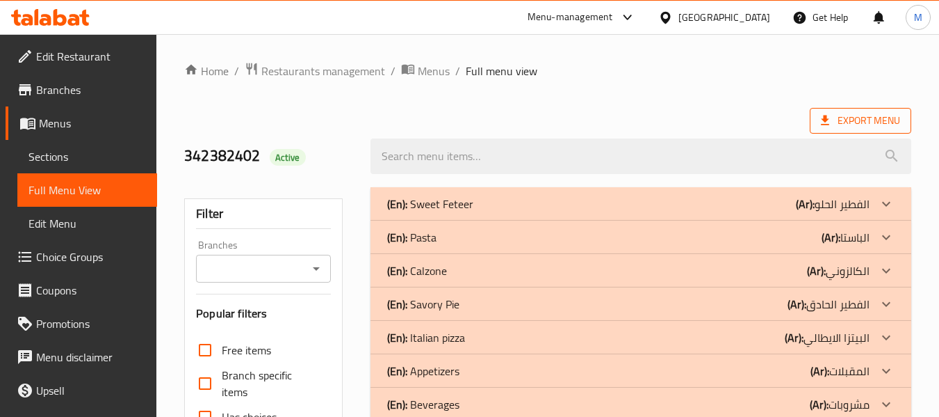
click at [850, 119] on span "Export Menu" at bounding box center [860, 120] width 79 height 17
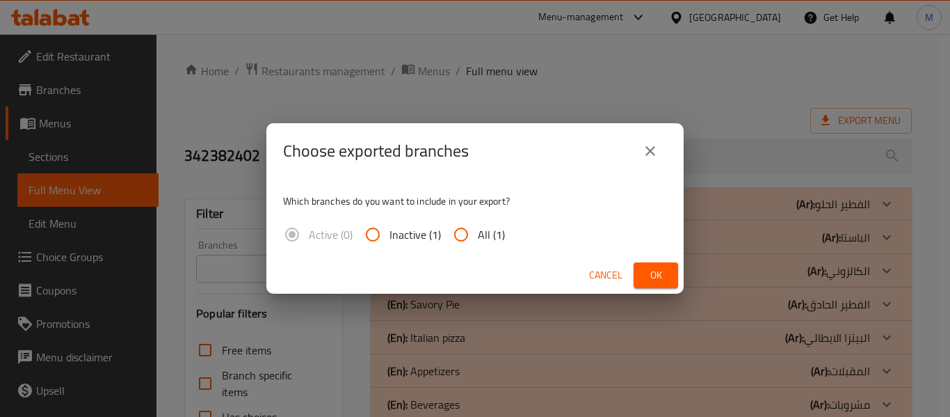
click at [467, 232] on input "All (1)" at bounding box center [460, 234] width 33 height 33
radio input "true"
click at [649, 277] on span "Ok" at bounding box center [656, 274] width 22 height 17
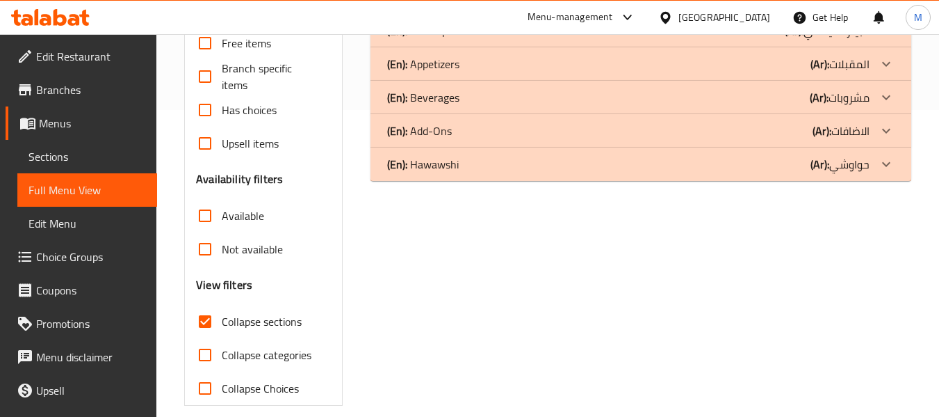
scroll to position [323, 0]
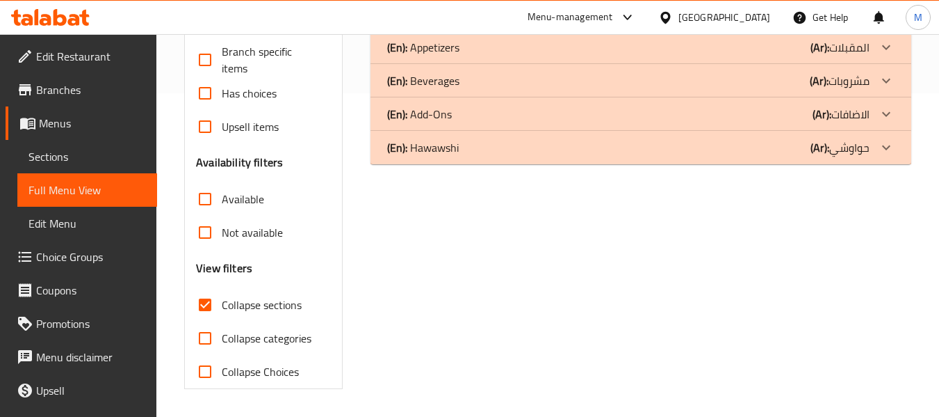
click at [438, 164] on div "(En): Sweet Feteer (Ar): الفطير الحلو Name En: Date Pie Name Ar: فطيرة البلح De…" at bounding box center [641, 126] width 558 height 542
click at [440, 156] on p "(En): [PERSON_NAME]" at bounding box center [423, 147] width 72 height 17
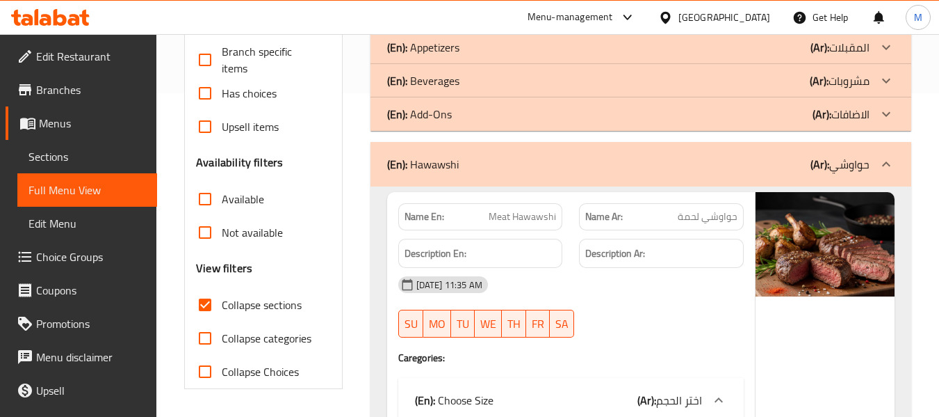
click at [438, 114] on p "(En): Add-Ons" at bounding box center [419, 114] width 65 height 17
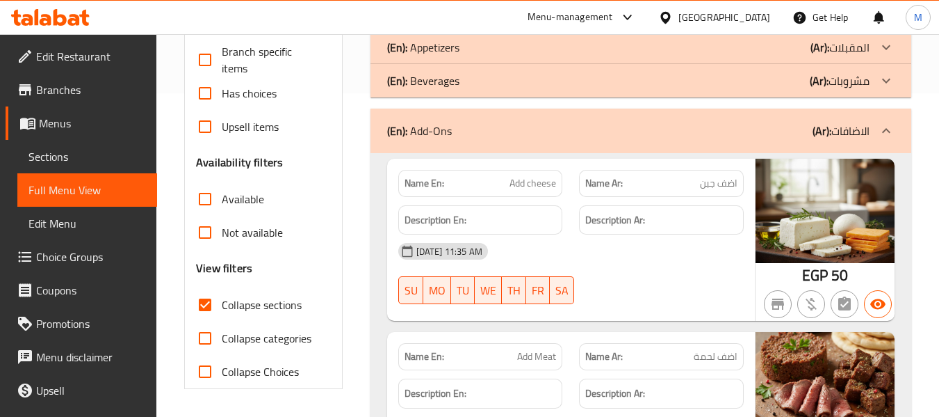
click at [449, 83] on p "(En): Beverages" at bounding box center [423, 80] width 72 height 17
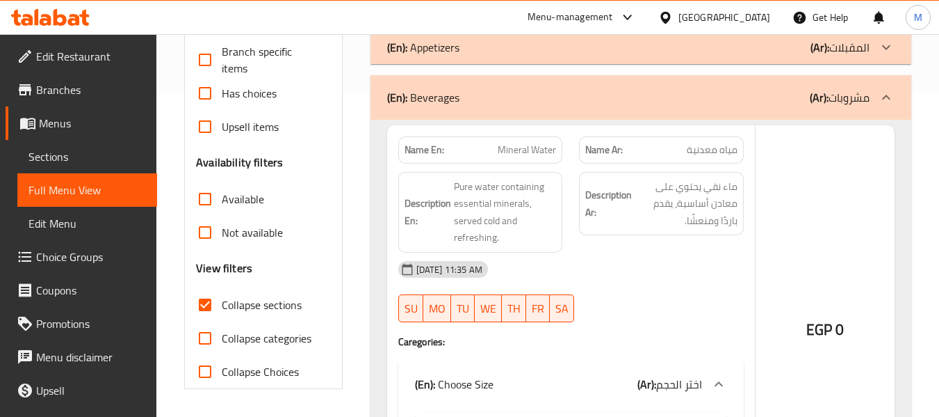
click at [478, 52] on div "(En): Appetizers (Ar): المقبلات" at bounding box center [628, 47] width 483 height 17
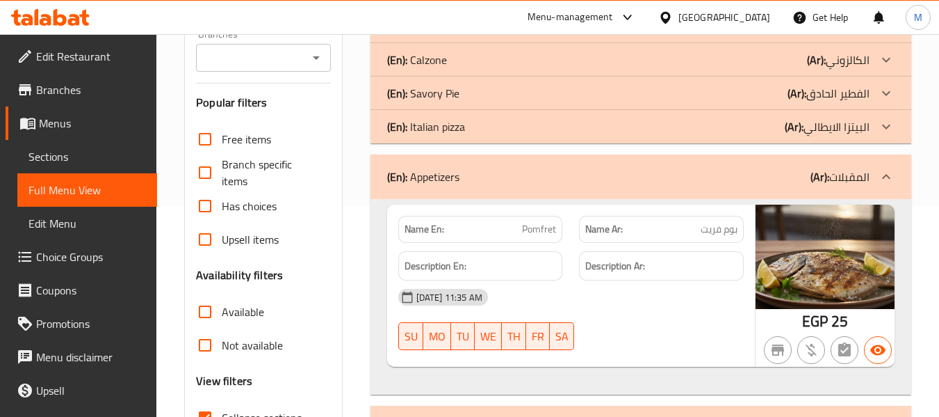
scroll to position [0, 0]
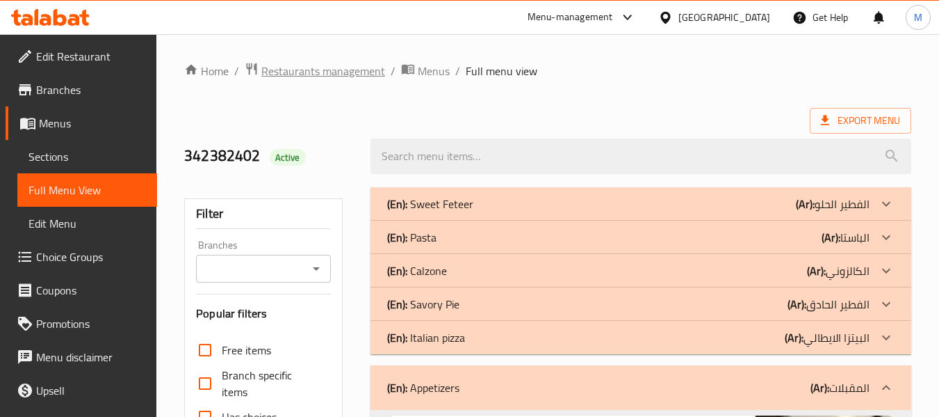
click at [334, 73] on span "Restaurants management" at bounding box center [323, 71] width 124 height 17
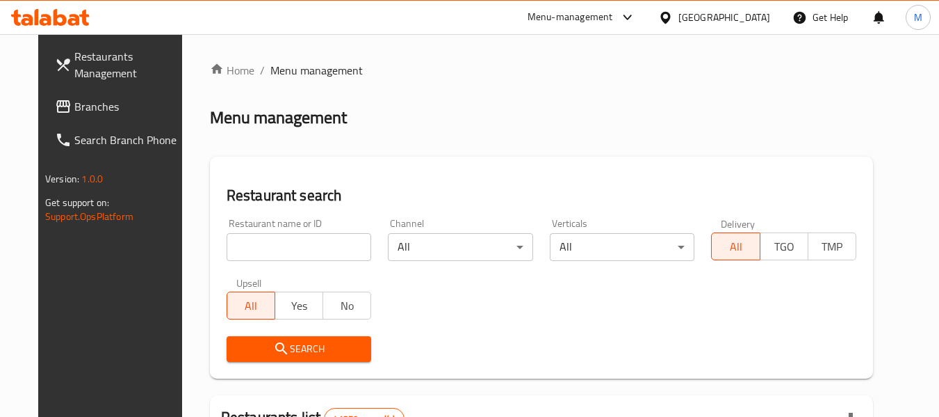
click at [753, 18] on div "[GEOGRAPHIC_DATA]" at bounding box center [725, 17] width 92 height 15
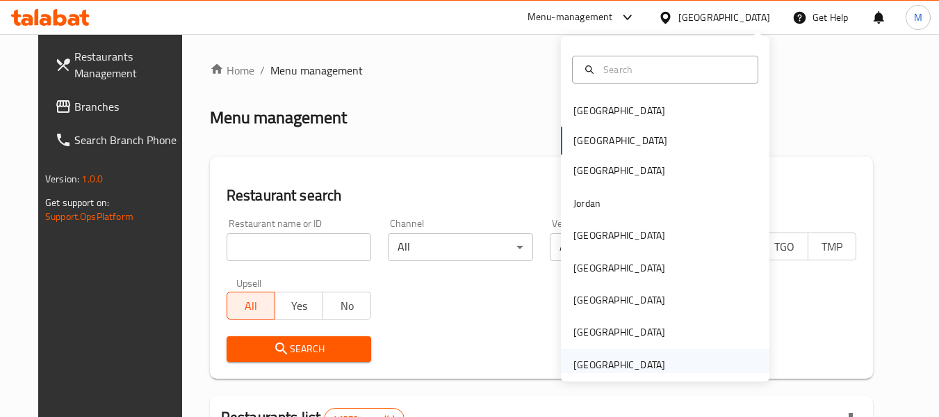
click at [584, 360] on div "[GEOGRAPHIC_DATA]" at bounding box center [620, 364] width 92 height 15
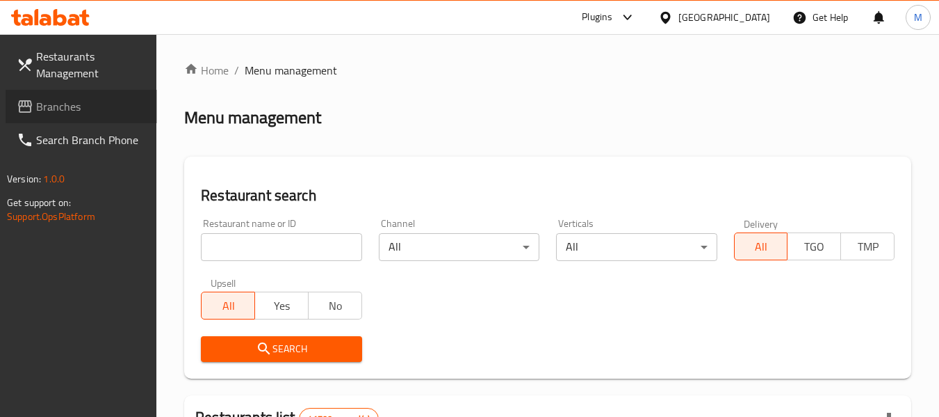
click at [51, 106] on span "Branches" at bounding box center [91, 106] width 110 height 17
